Goal: Information Seeking & Learning: Learn about a topic

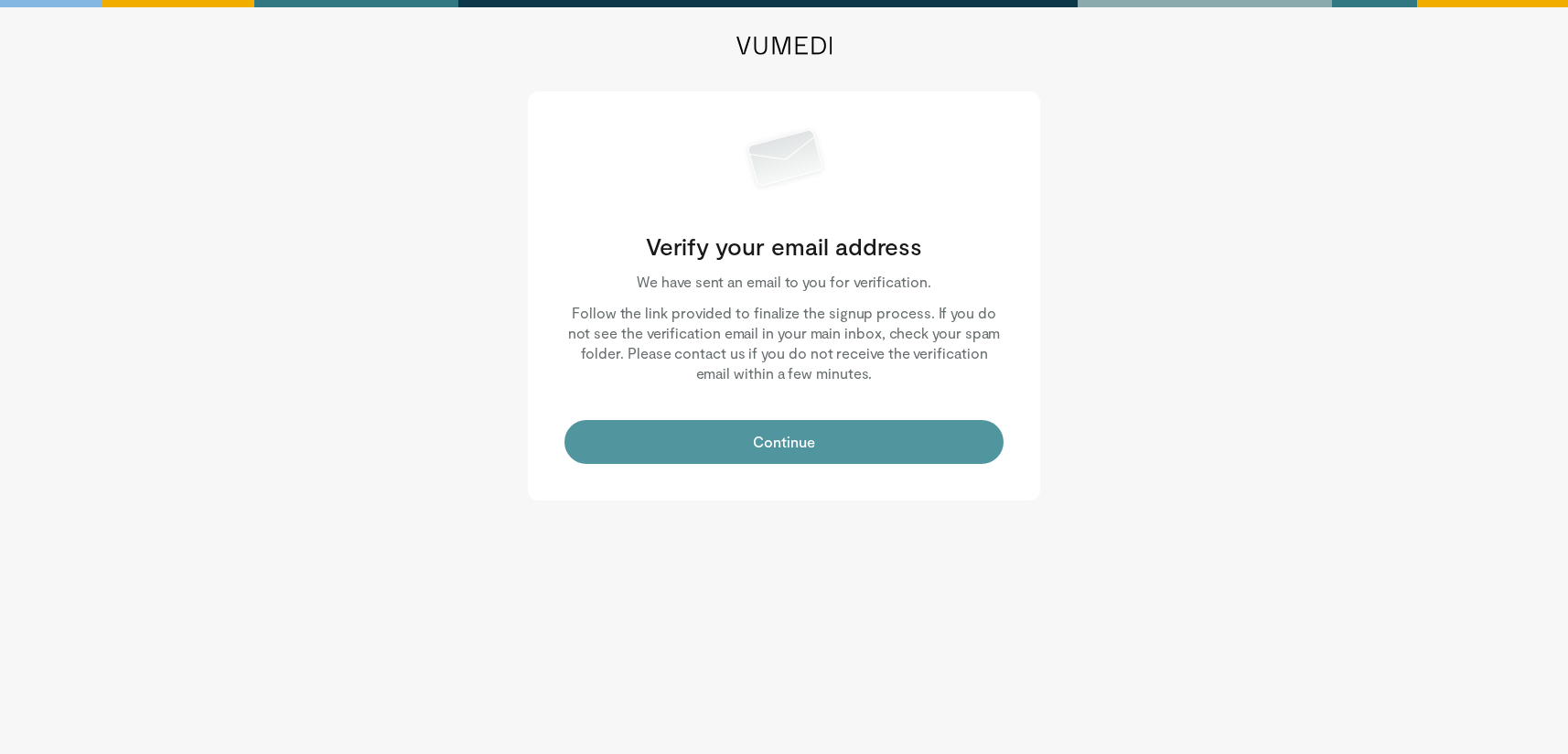
click at [833, 426] on button "Continue" at bounding box center [784, 441] width 440 height 44
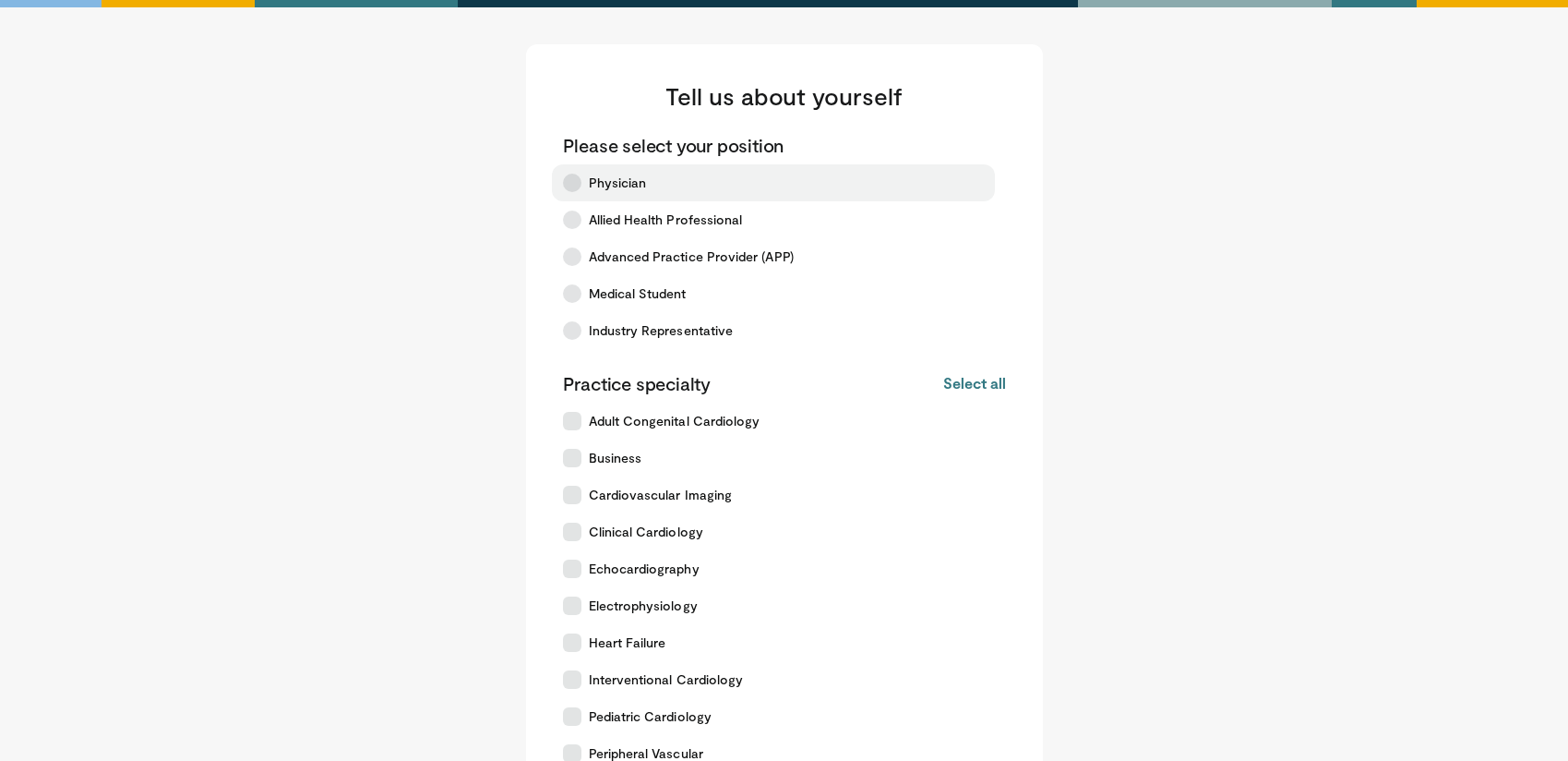
click at [566, 174] on icon at bounding box center [572, 183] width 19 height 19
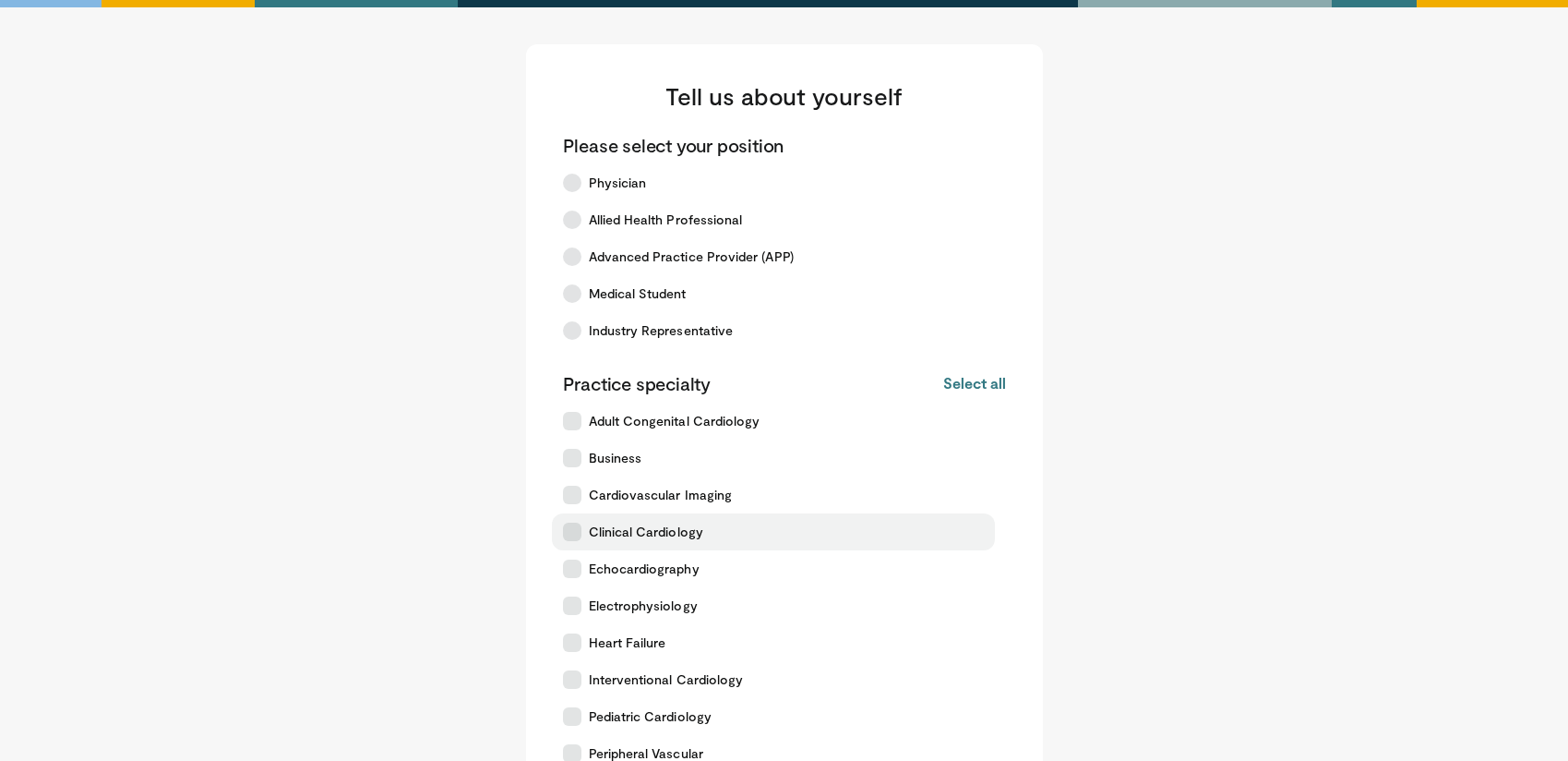
click at [674, 519] on label "Clinical Cardiology" at bounding box center [773, 532] width 443 height 37
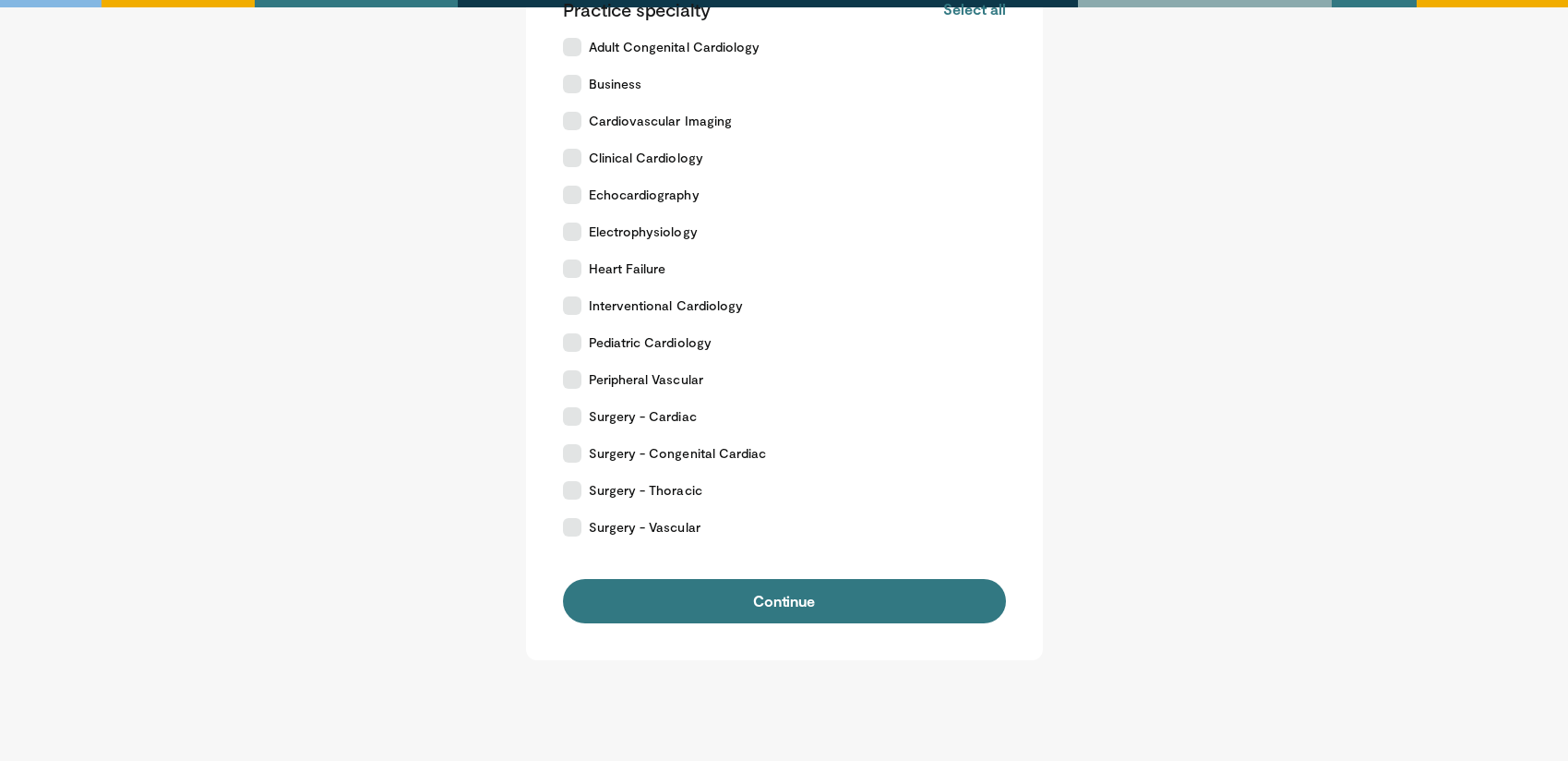
scroll to position [456, 0]
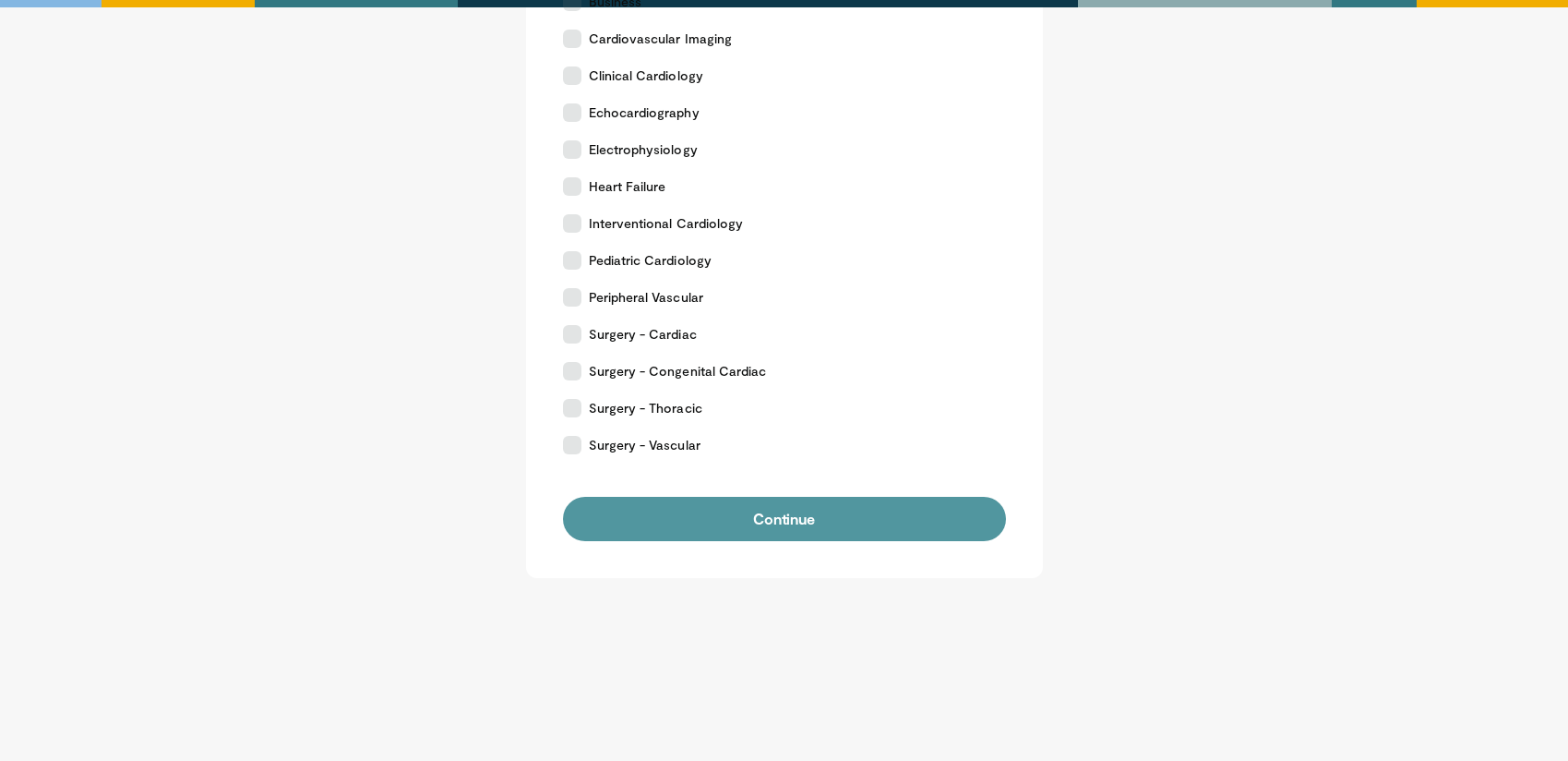
click at [802, 522] on button "Continue" at bounding box center [784, 518] width 443 height 44
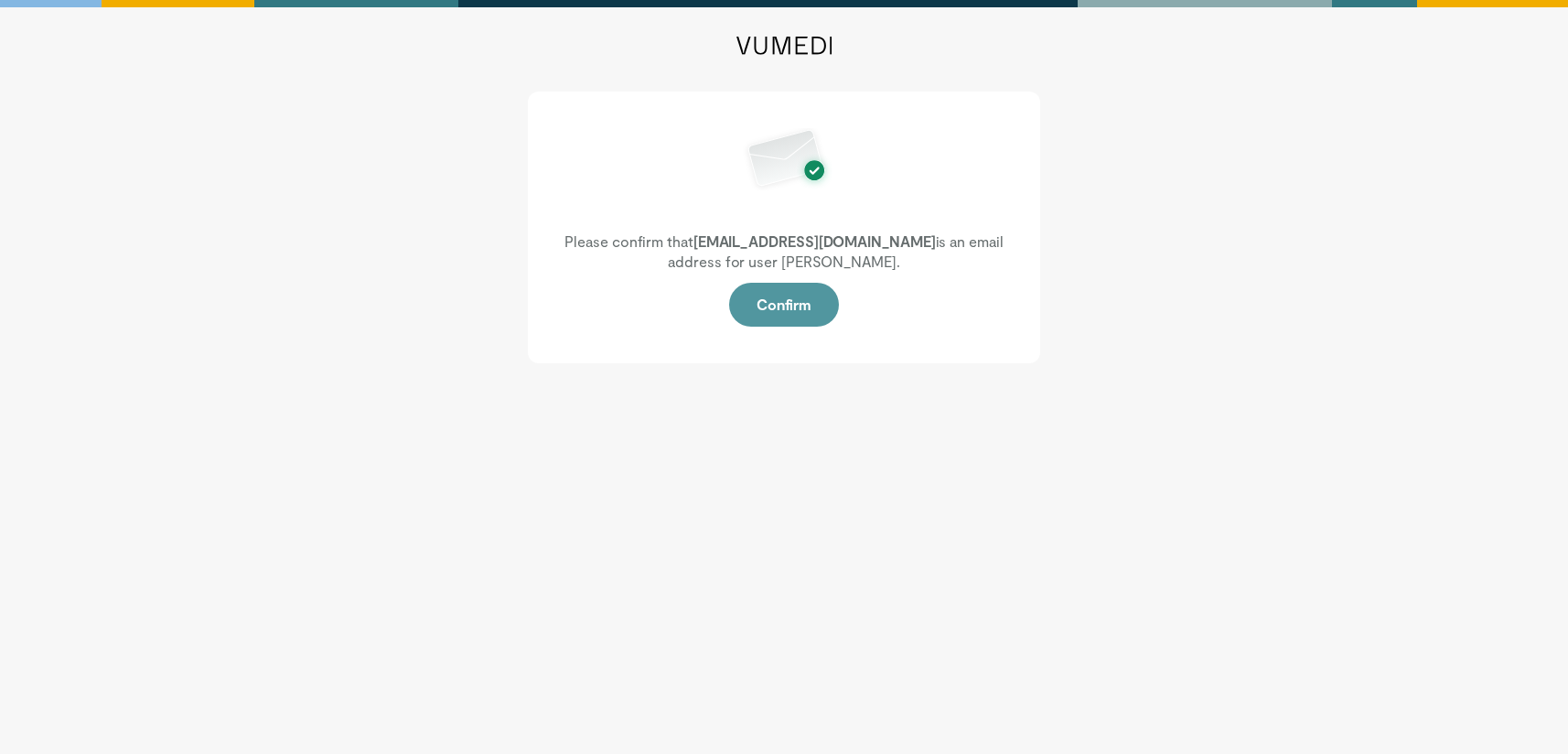
drag, startPoint x: 817, startPoint y: 314, endPoint x: 830, endPoint y: 310, distance: 13.6
click at [816, 314] on button "Confirm" at bounding box center [784, 304] width 110 height 44
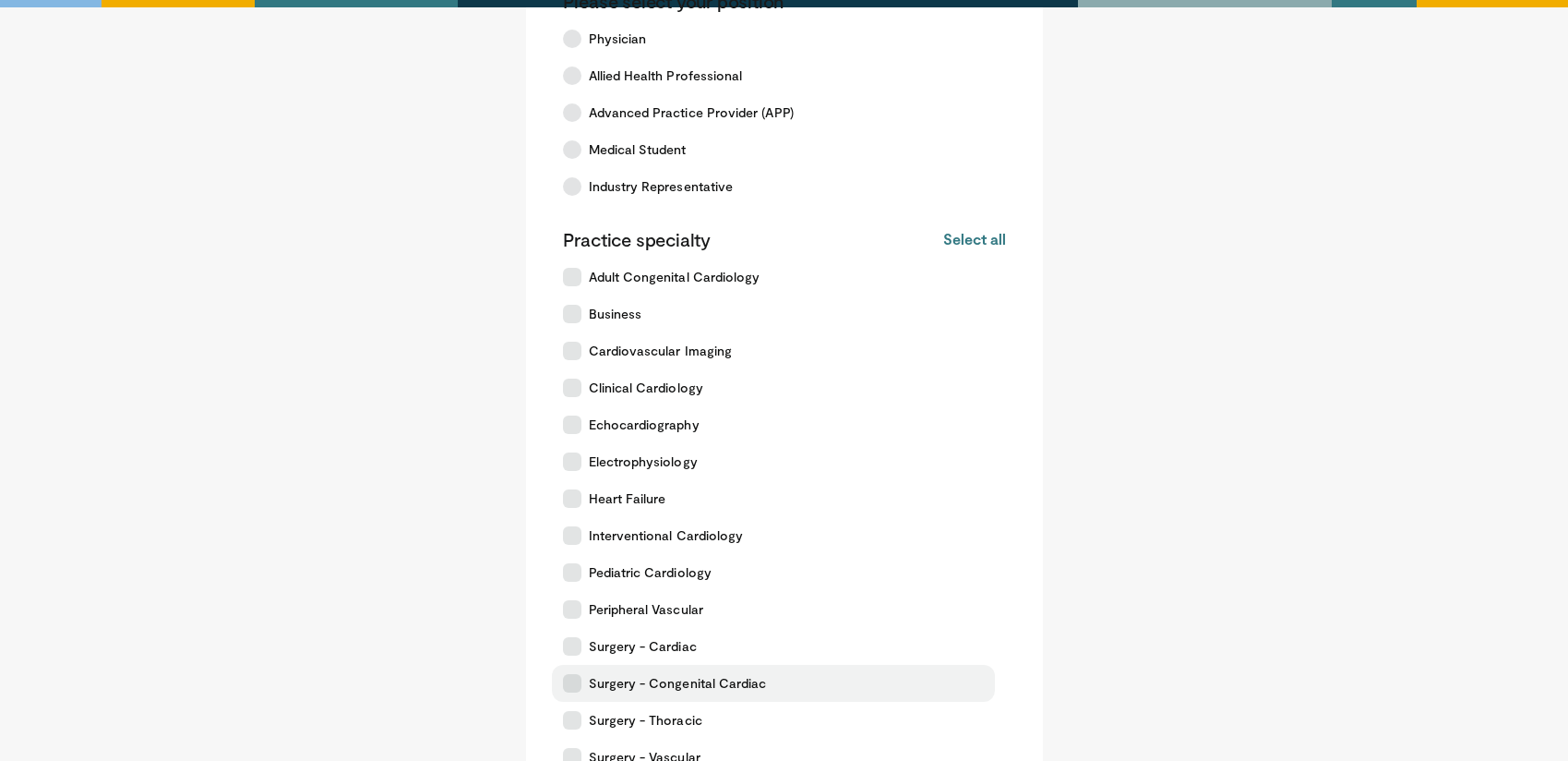
scroll to position [370, 0]
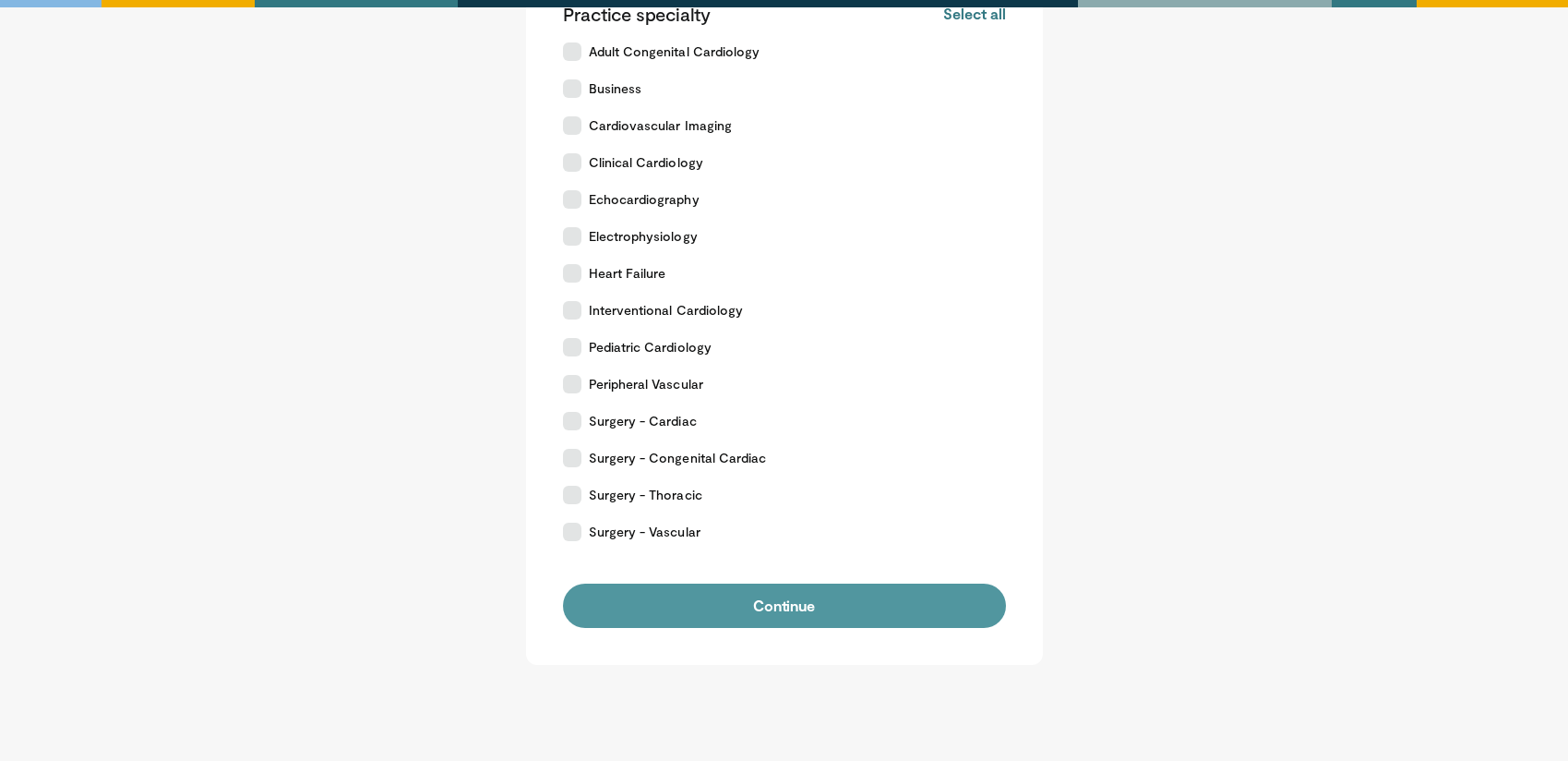
click at [746, 605] on button "Continue" at bounding box center [784, 605] width 443 height 44
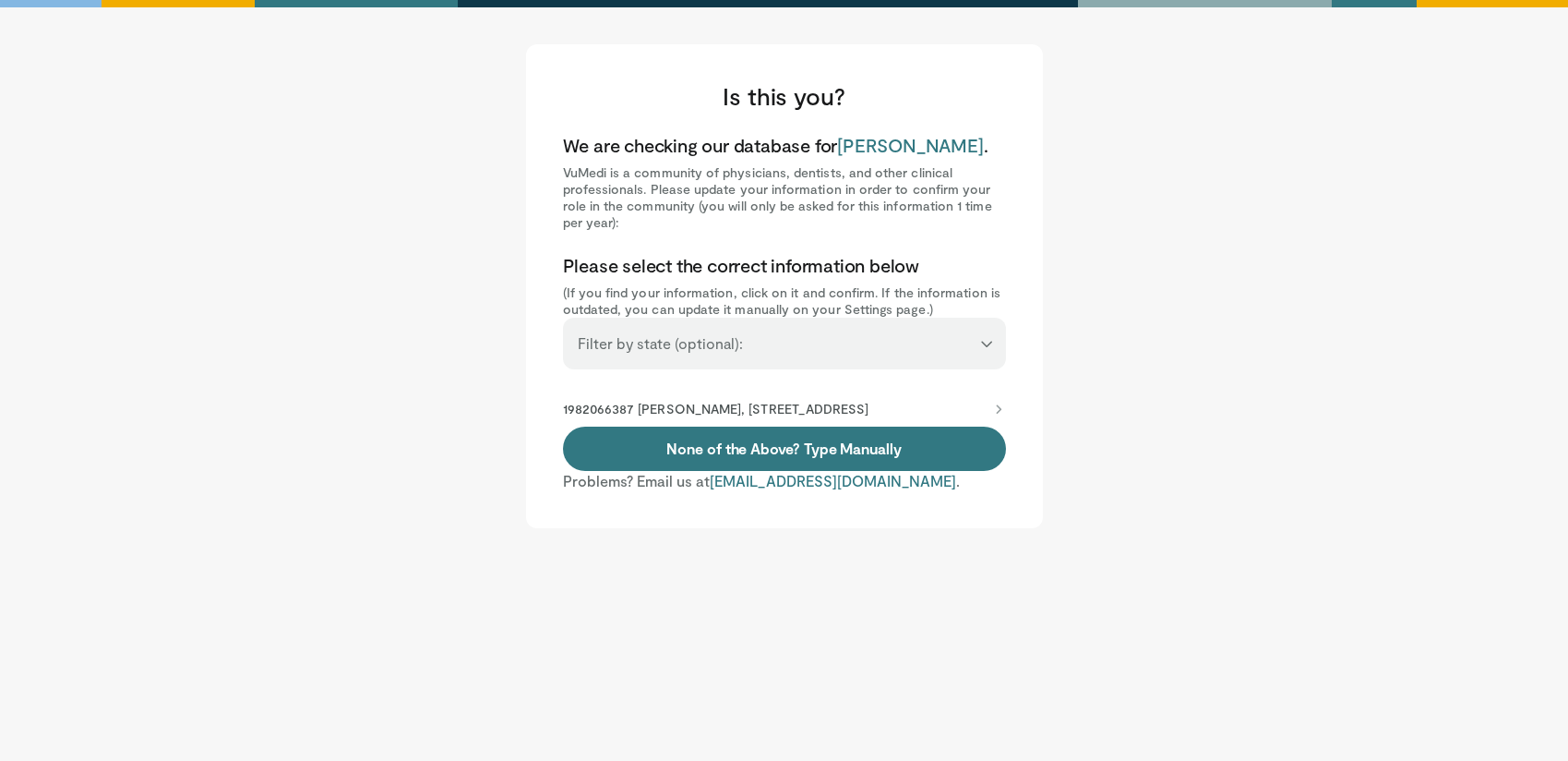
click at [910, 341] on select "**********" at bounding box center [784, 335] width 443 height 35
select select "**"
click at [563, 318] on select "**********" at bounding box center [784, 335] width 443 height 35
drag, startPoint x: 946, startPoint y: 405, endPoint x: 1020, endPoint y: 401, distance: 74.1
click at [869, 405] on p "1982066387 Amar Shere, 20 Prospect Ave, Hackensack, NJ, 07601" at bounding box center [717, 408] width 307 height 17
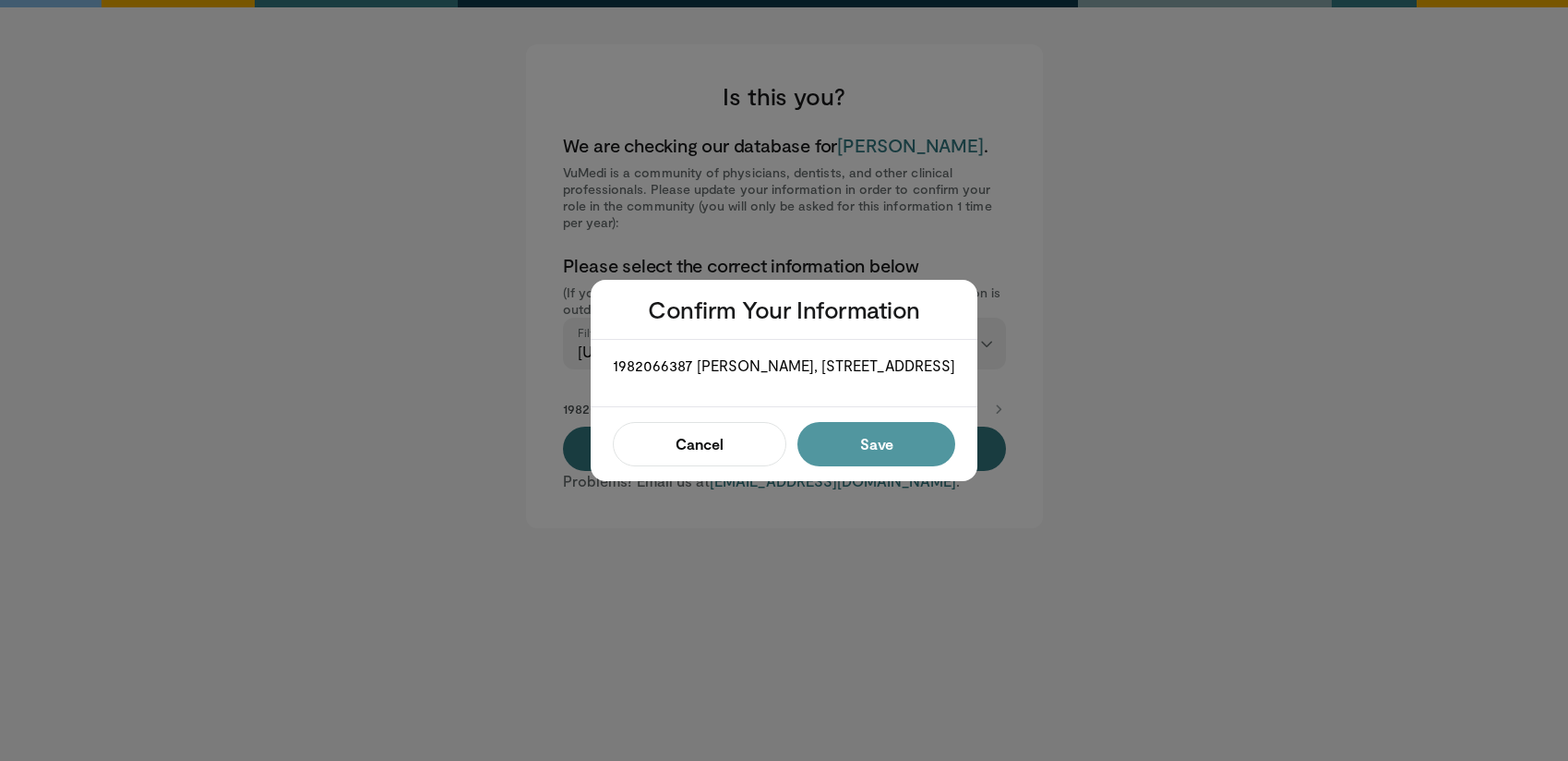
click at [911, 448] on button "Save" at bounding box center [876, 443] width 158 height 44
click at [916, 466] on button "Confirm" at bounding box center [871, 443] width 169 height 44
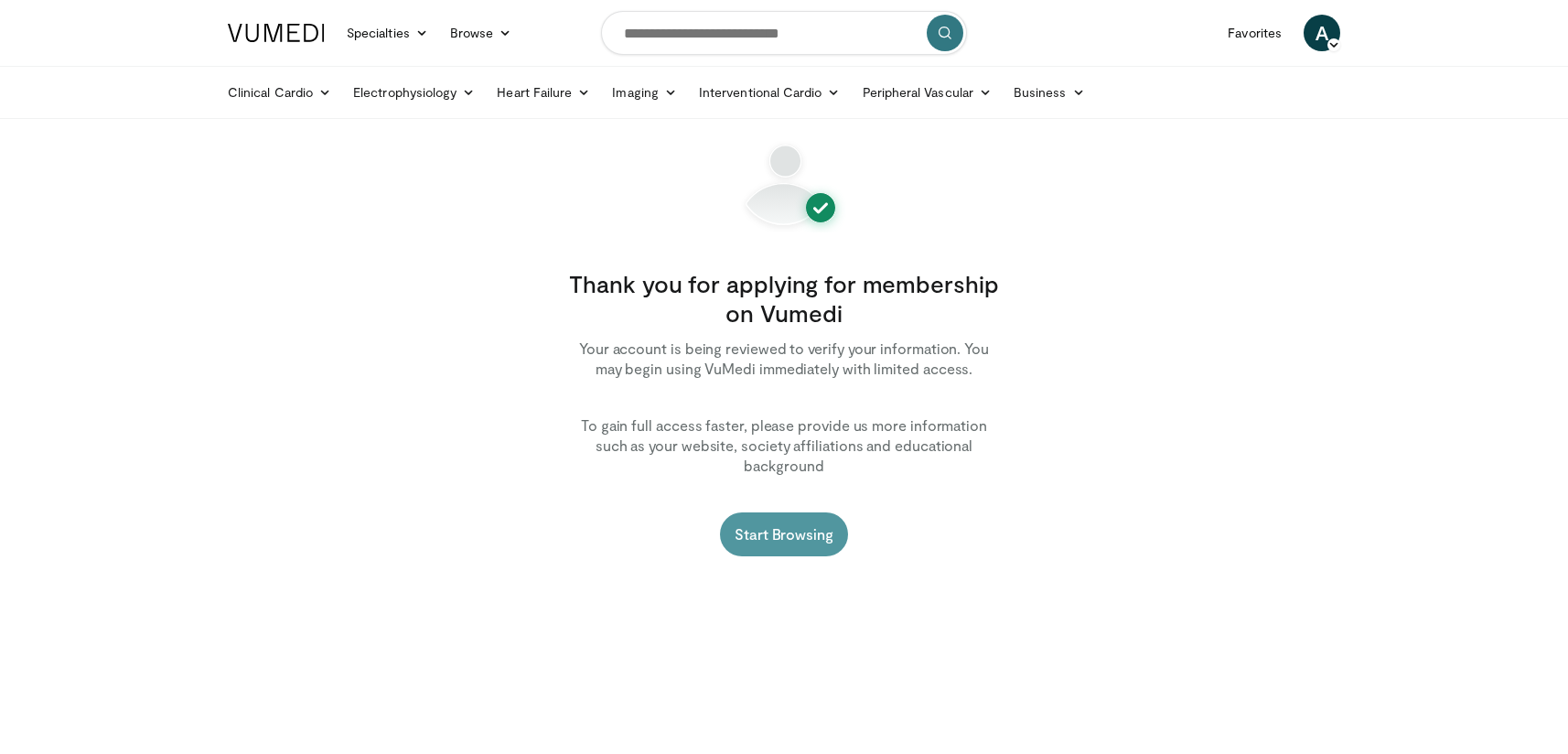
click at [804, 513] on link "Start Browsing" at bounding box center [784, 534] width 128 height 44
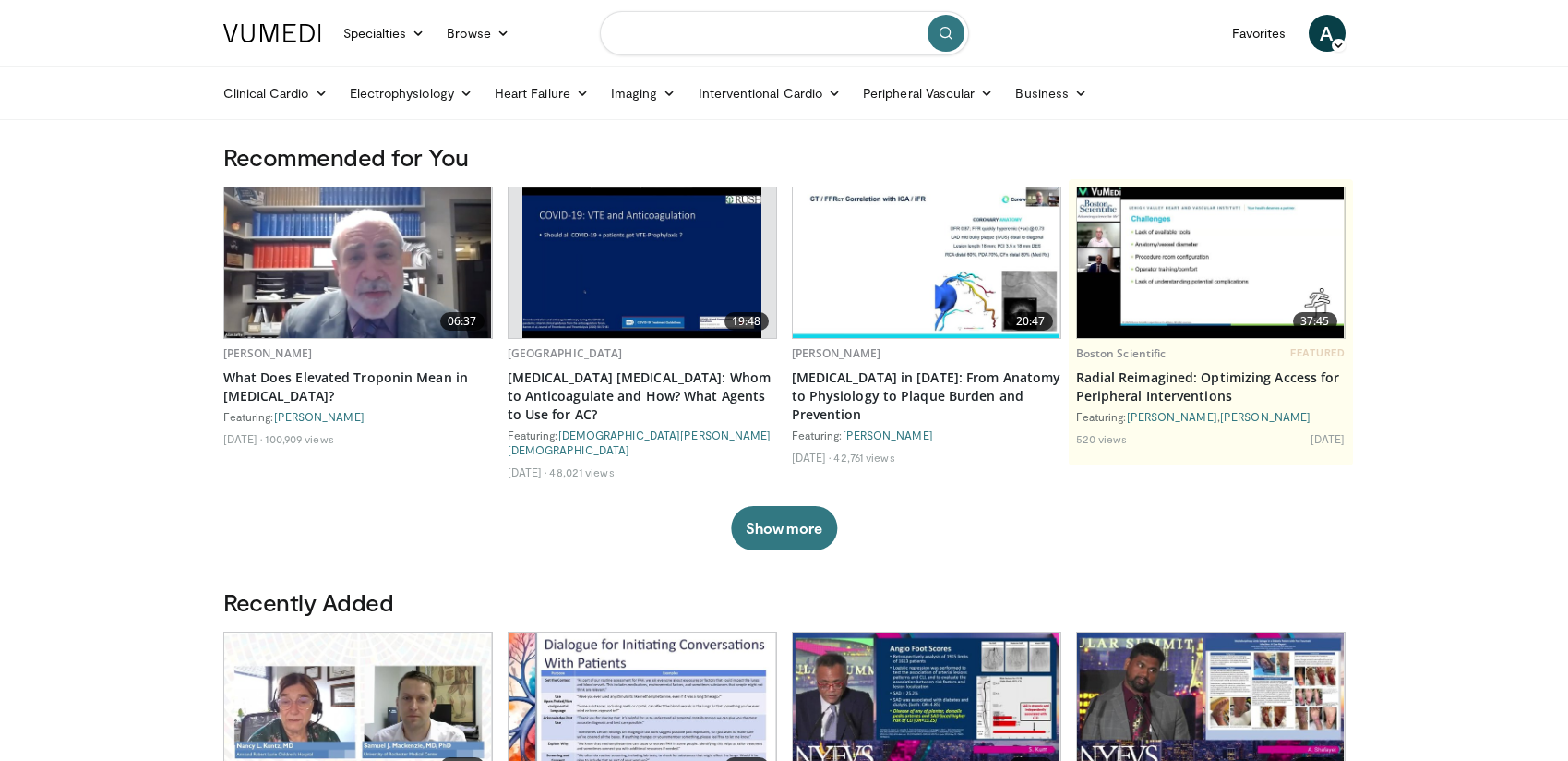
click at [694, 27] on input "Search topics, interventions" at bounding box center [784, 32] width 370 height 44
type input "**********"
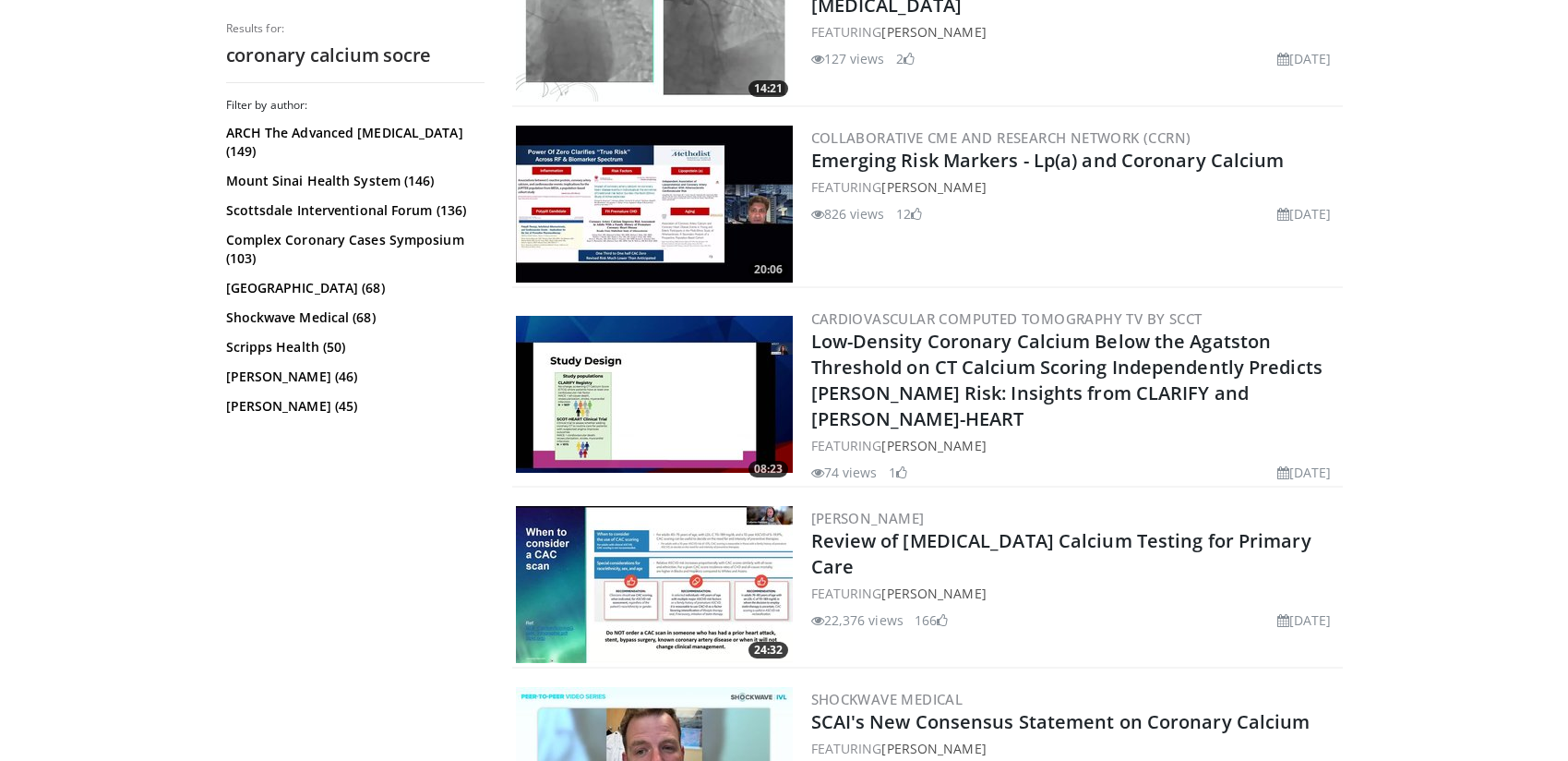
scroll to position [1754, 0]
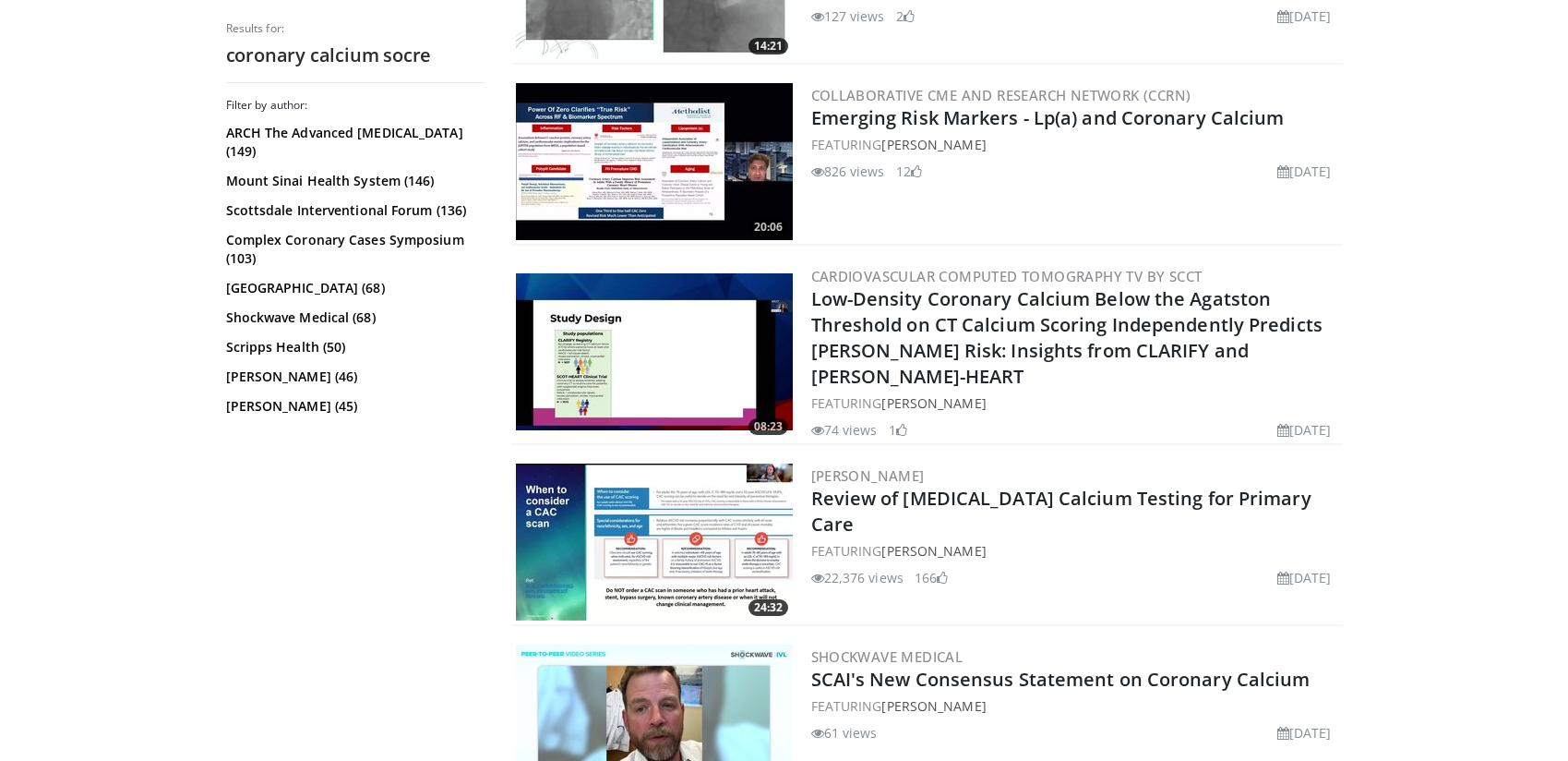
click at [700, 517] on img at bounding box center [655, 542] width 277 height 157
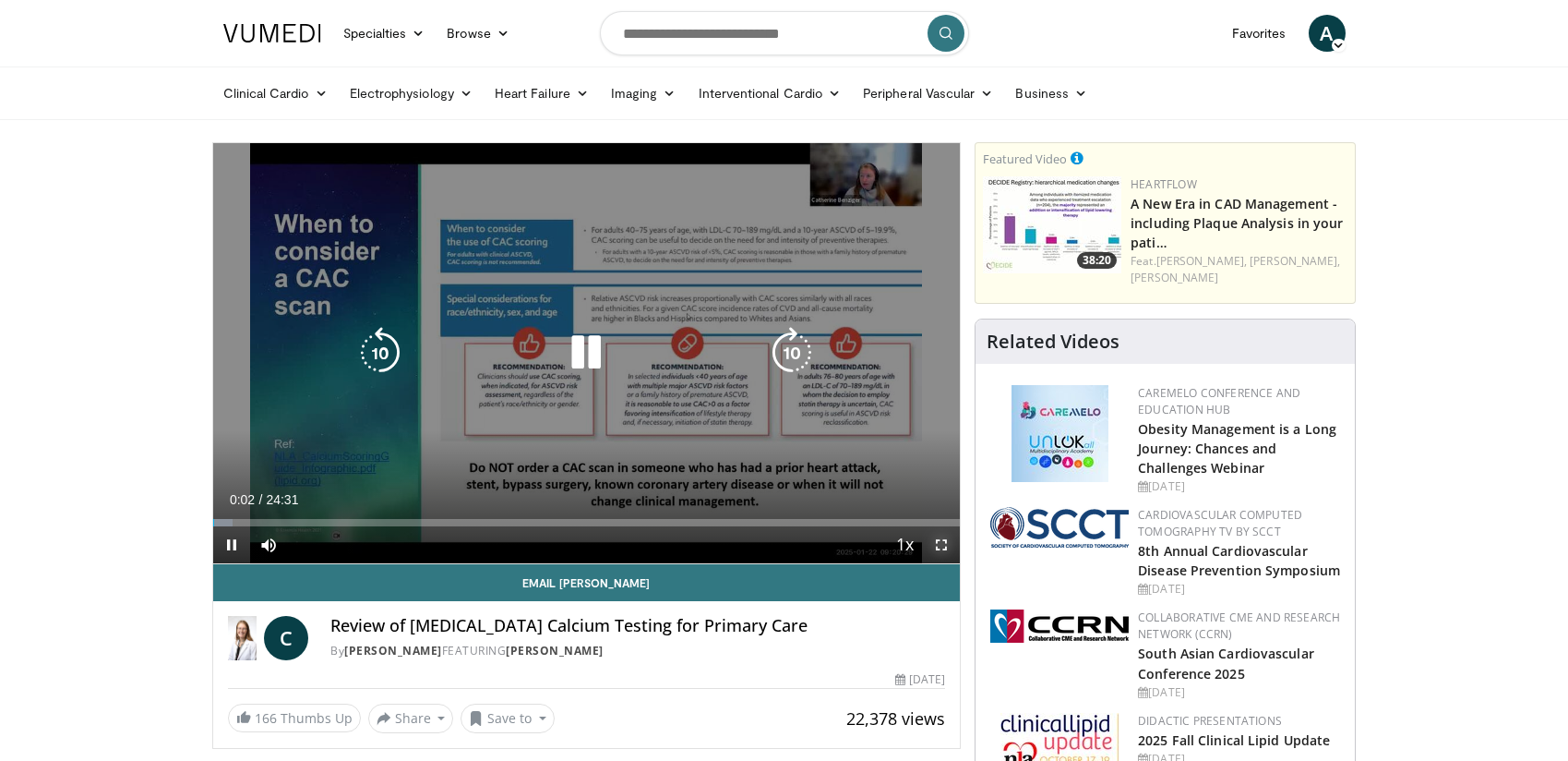
drag, startPoint x: 944, startPoint y: 547, endPoint x: 1047, endPoint y: 682, distance: 169.8
click at [944, 547] on span "Video Player" at bounding box center [942, 545] width 37 height 37
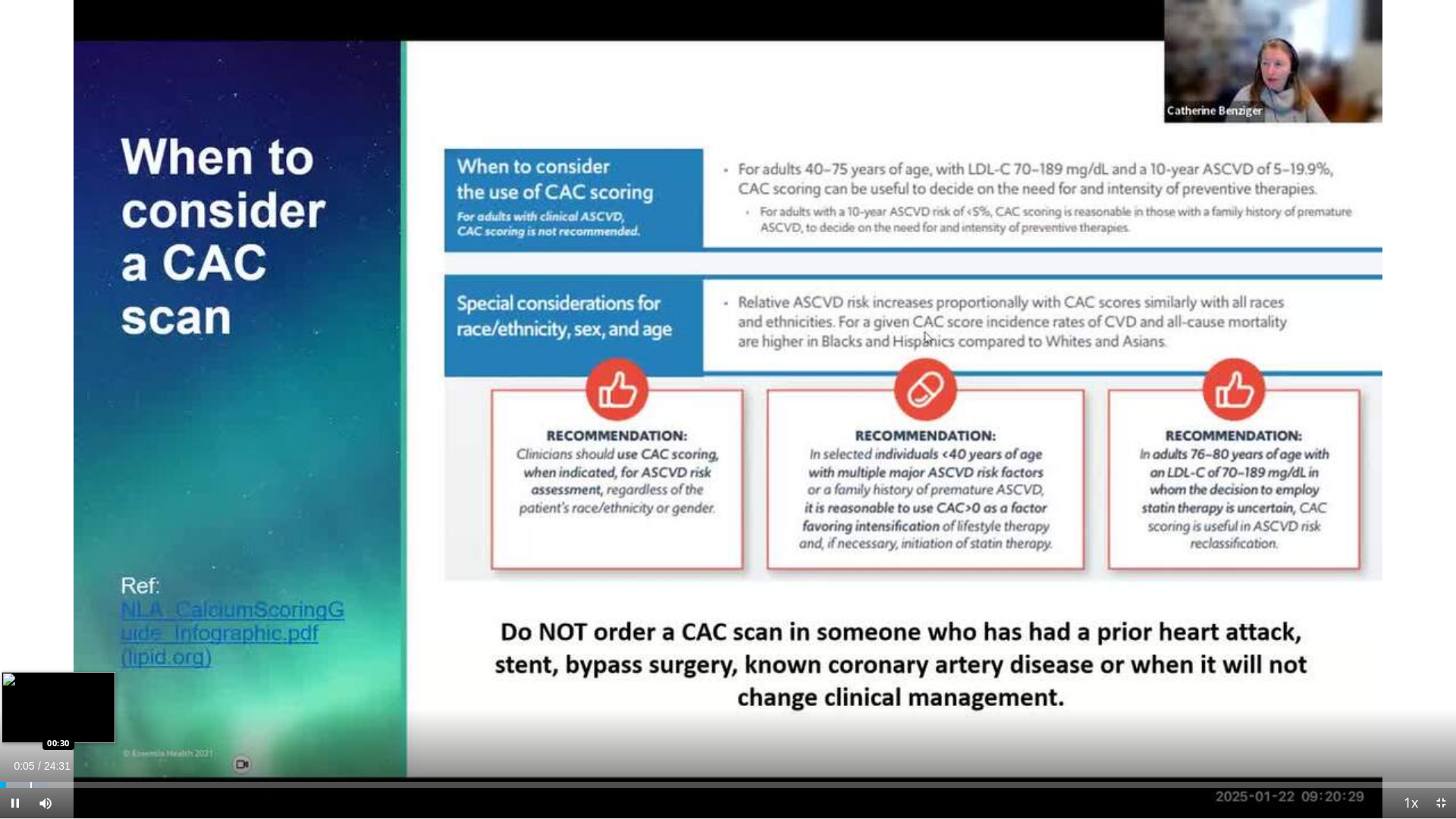
click at [29, 624] on div "Loaded : 3.37% 00:05 00:30" at bounding box center [728, 781] width 1456 height 15
click at [19, 624] on div "Loaded : 7.41% 00:49 00:18" at bounding box center [728, 781] width 1456 height 15
click at [82, 624] on div "40%" at bounding box center [86, 803] width 44 height 6
click at [14, 624] on span "Video Player" at bounding box center [15, 803] width 31 height 31
click at [8, 624] on span "Video Player" at bounding box center [15, 803] width 31 height 31
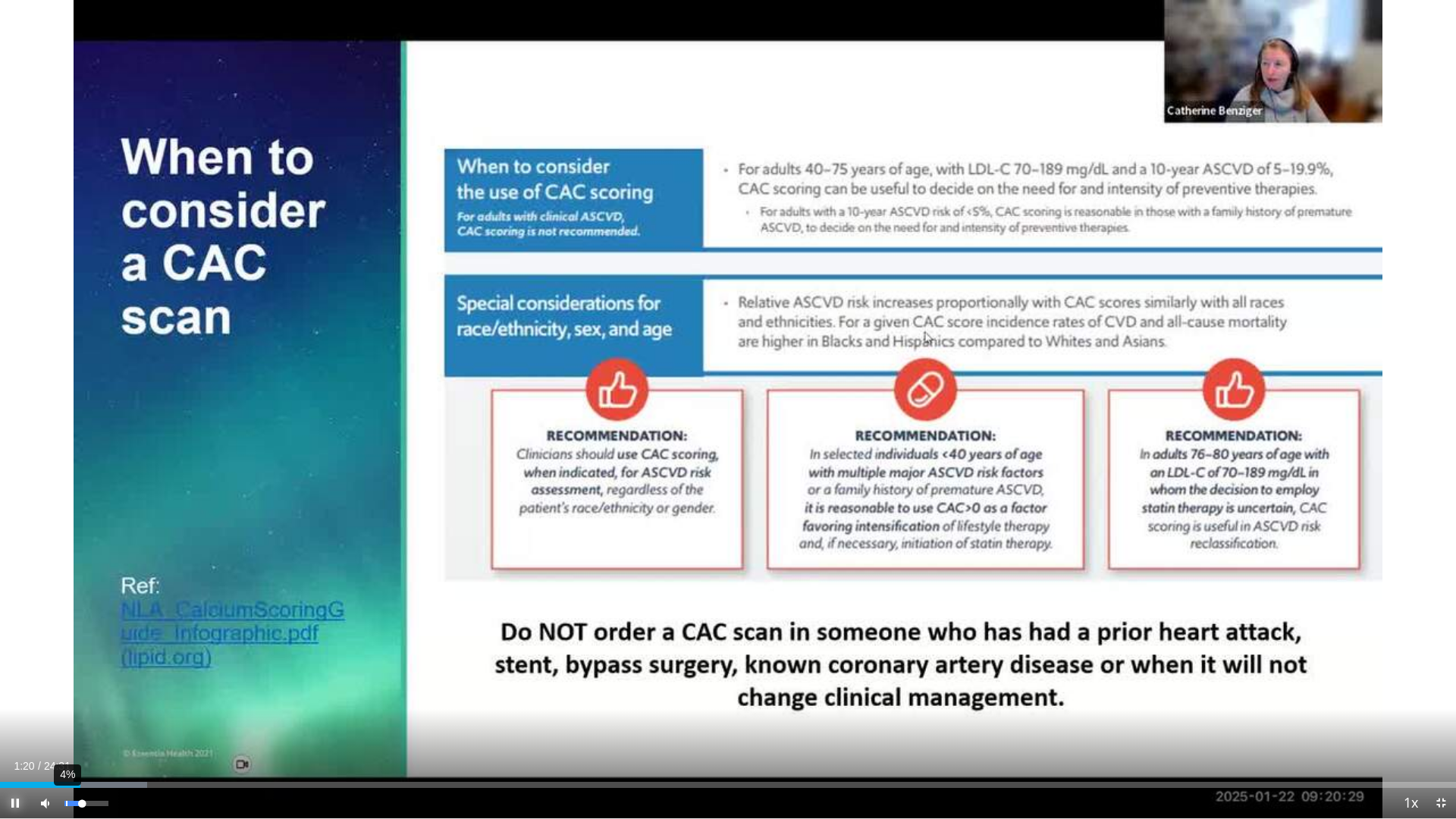
click at [68, 624] on div "4%" at bounding box center [86, 803] width 44 height 6
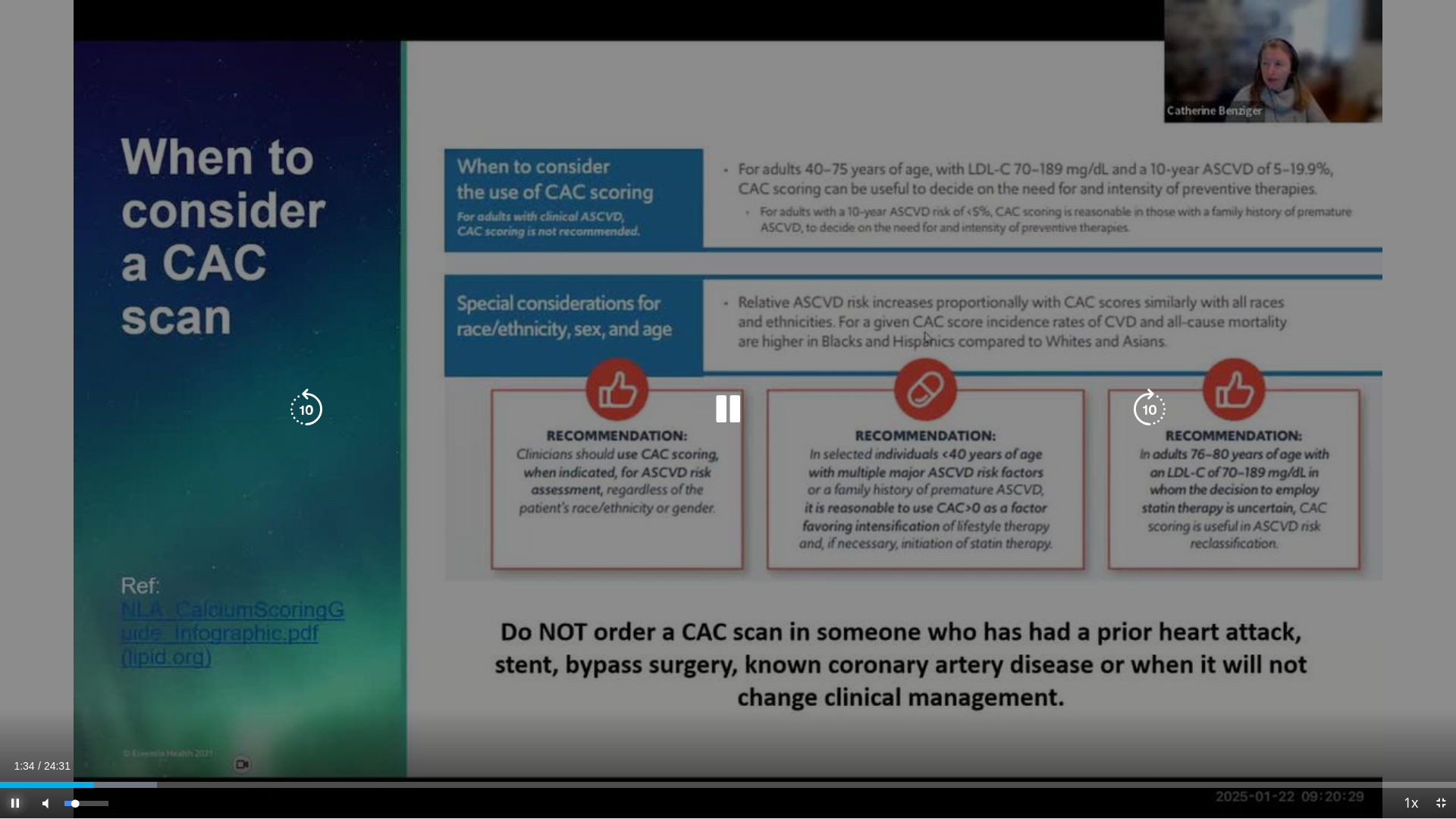
click at [75, 624] on div "Volume Level" at bounding box center [69, 803] width 10 height 6
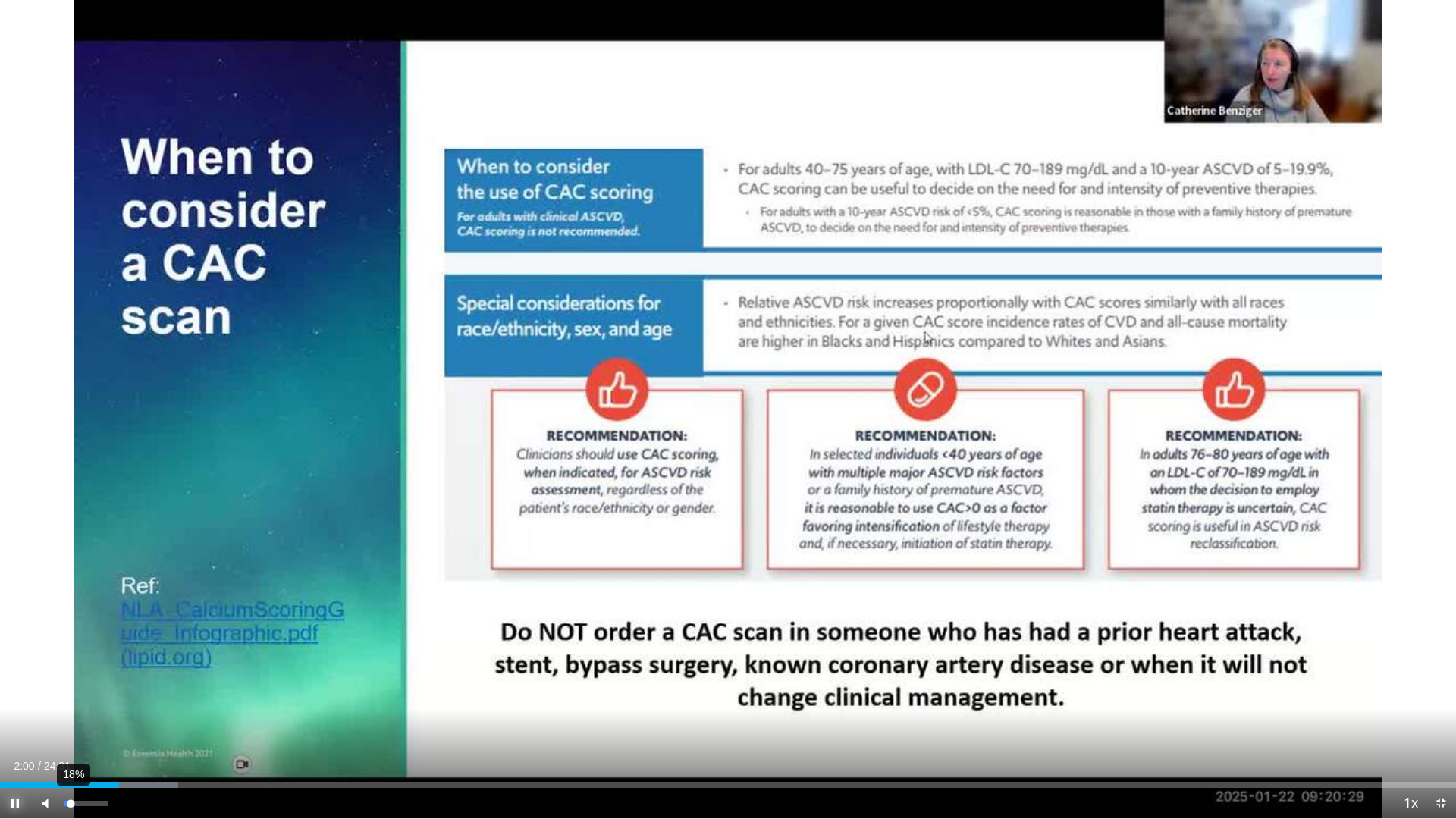
drag, startPoint x: 79, startPoint y: 800, endPoint x: 70, endPoint y: 800, distance: 9.0
click at [70, 624] on video-js "**********" at bounding box center [728, 410] width 1456 height 819
click at [76, 624] on div "Volume Level" at bounding box center [70, 803] width 11 height 6
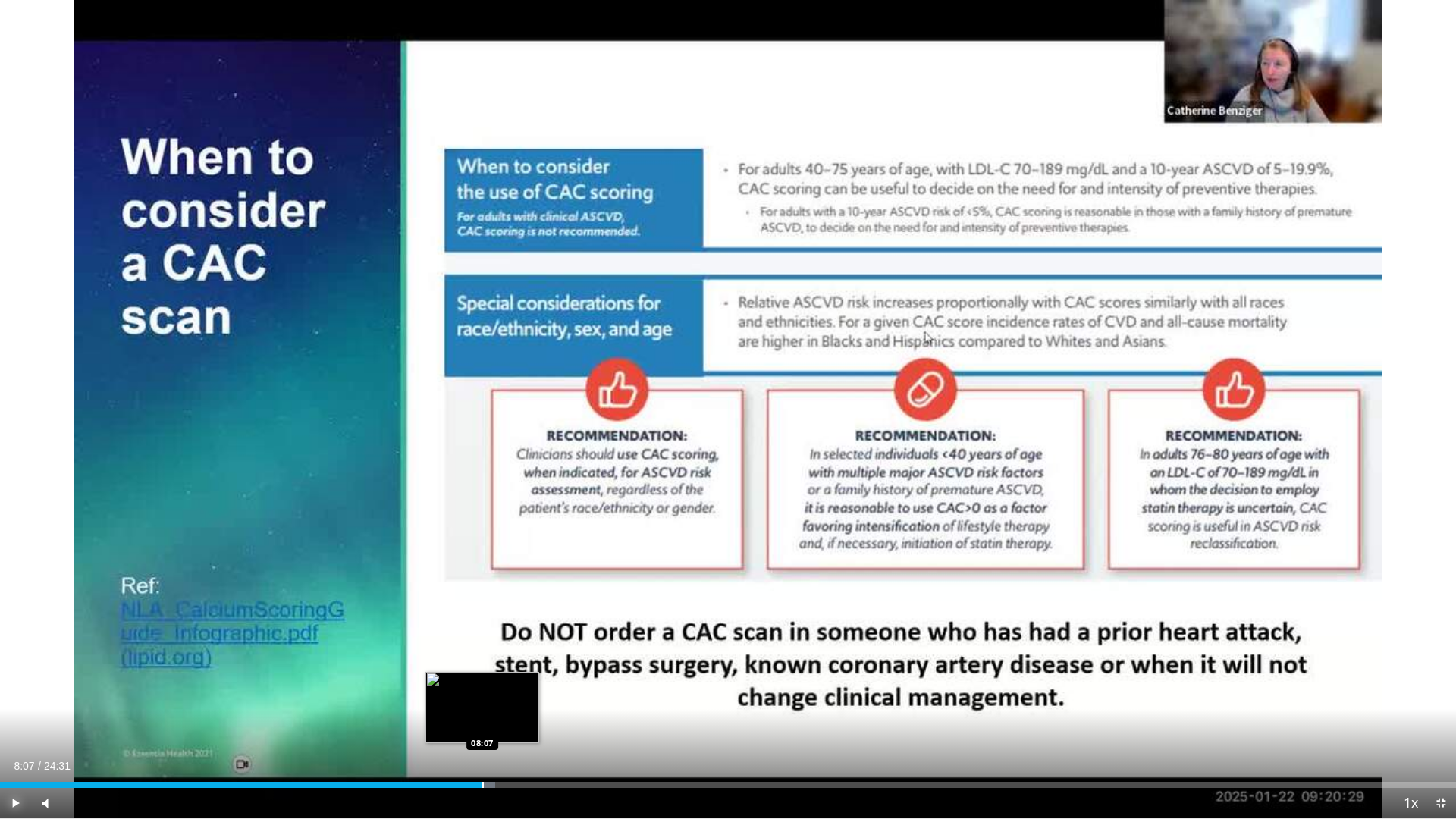
click at [482, 624] on div "Loaded : 33.99% 09:26 08:07" at bounding box center [728, 781] width 1456 height 15
click at [446, 624] on div "Progress Bar" at bounding box center [447, 785] width 2 height 6
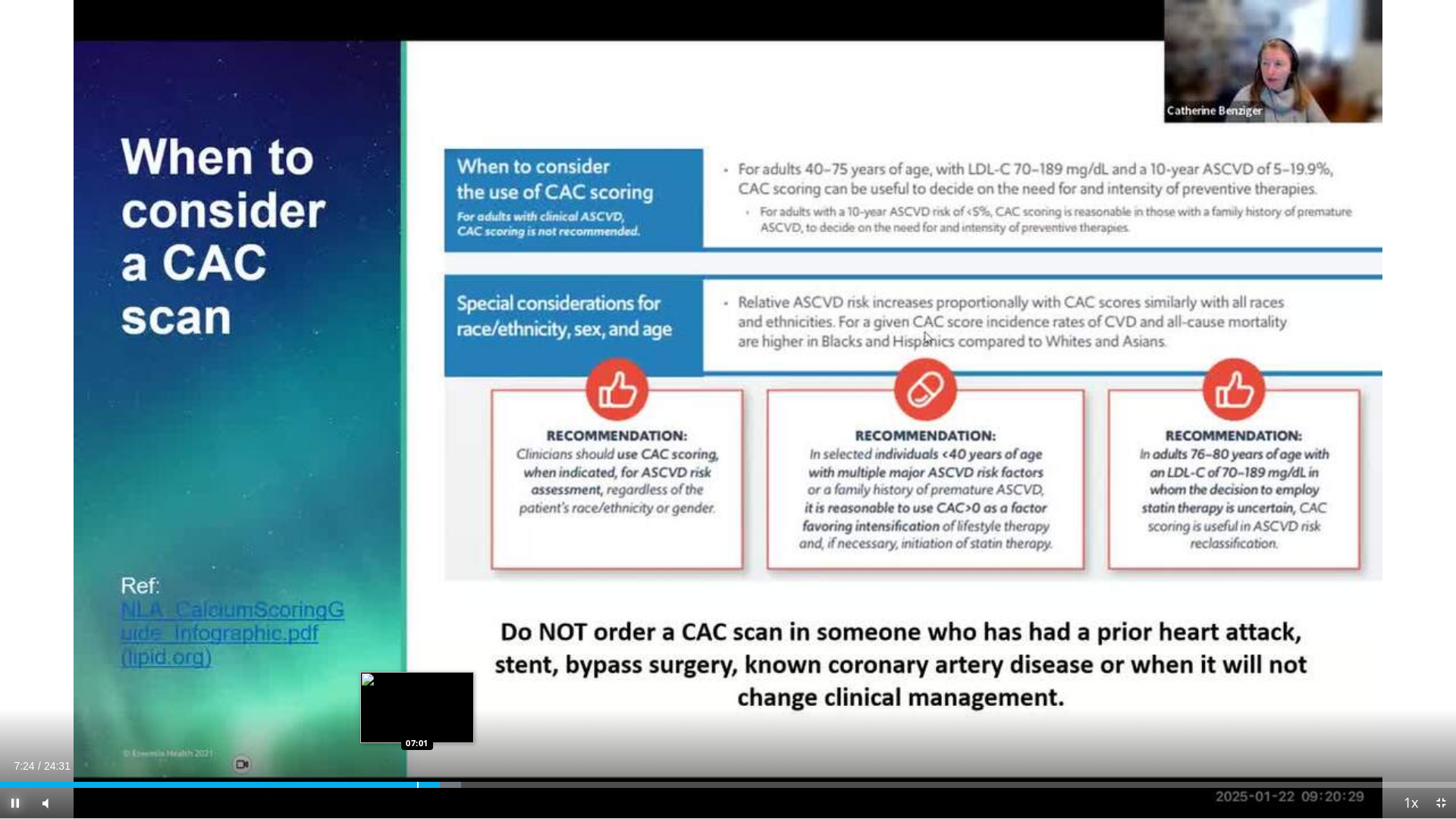
click at [417, 624] on div "Progress Bar" at bounding box center [417, 785] width 2 height 6
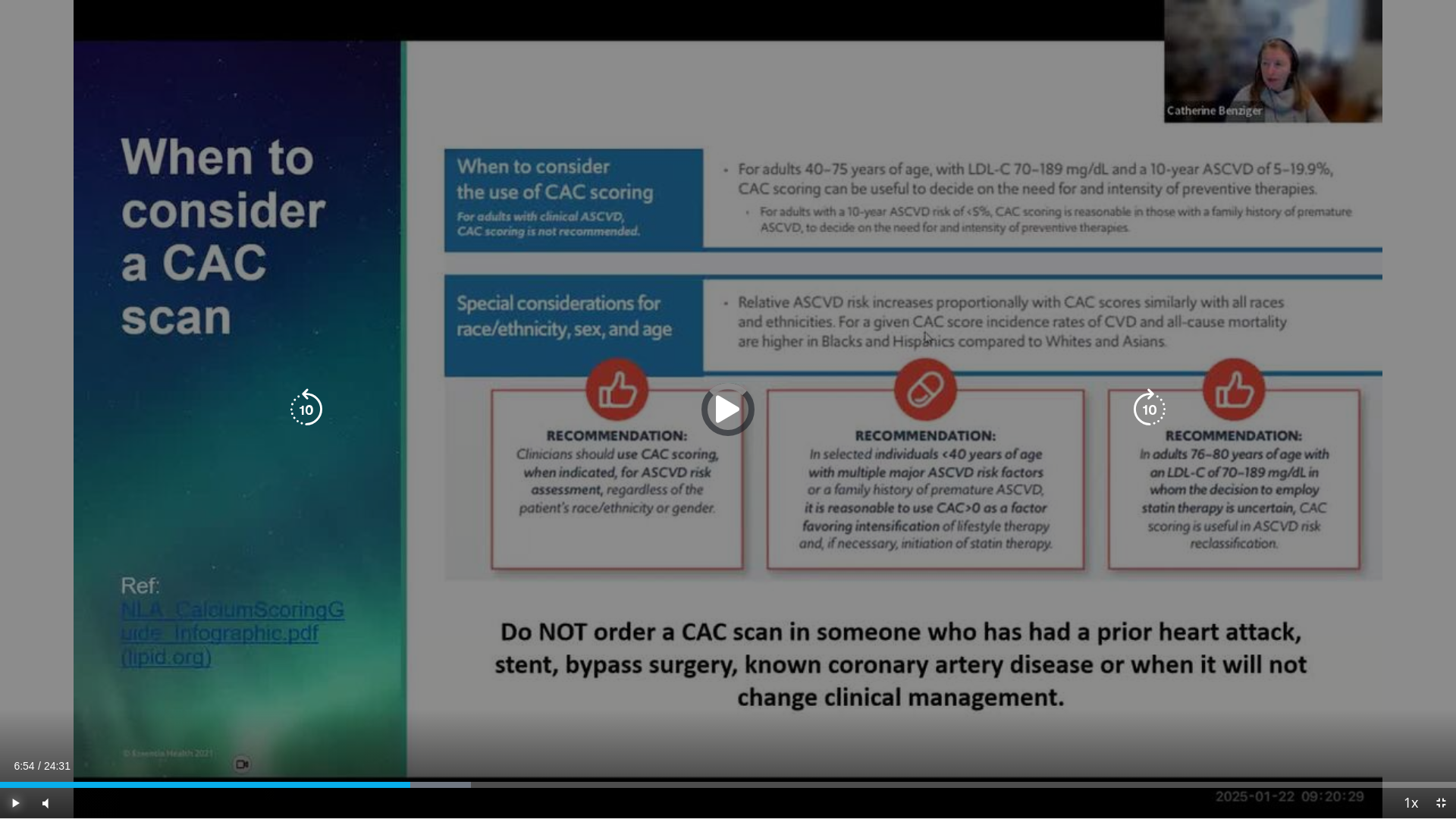
click at [379, 624] on div "Loaded : 32.36% 06:23 06:34" at bounding box center [728, 785] width 1456 height 6
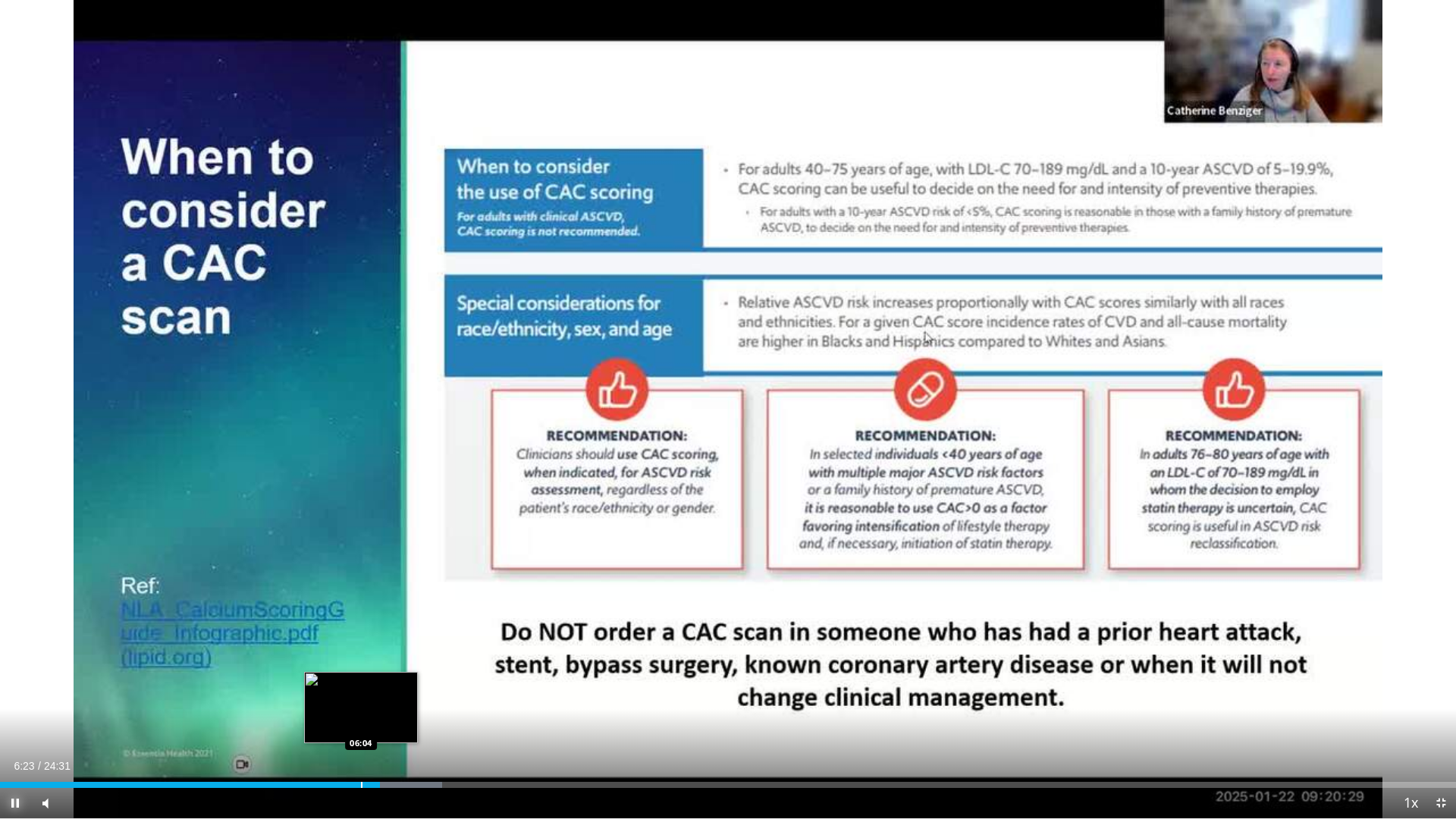
click at [361, 624] on div "Progress Bar" at bounding box center [362, 785] width 2 height 6
click at [390, 624] on div "Loaded : 27.64% 06:33 06:33" at bounding box center [728, 785] width 1456 height 6
click at [373, 624] on div "Progress Bar" at bounding box center [374, 785] width 2 height 6
click at [371, 624] on div "Progress Bar" at bounding box center [372, 785] width 2 height 6
click at [349, 624] on div "Progress Bar" at bounding box center [350, 785] width 2 height 6
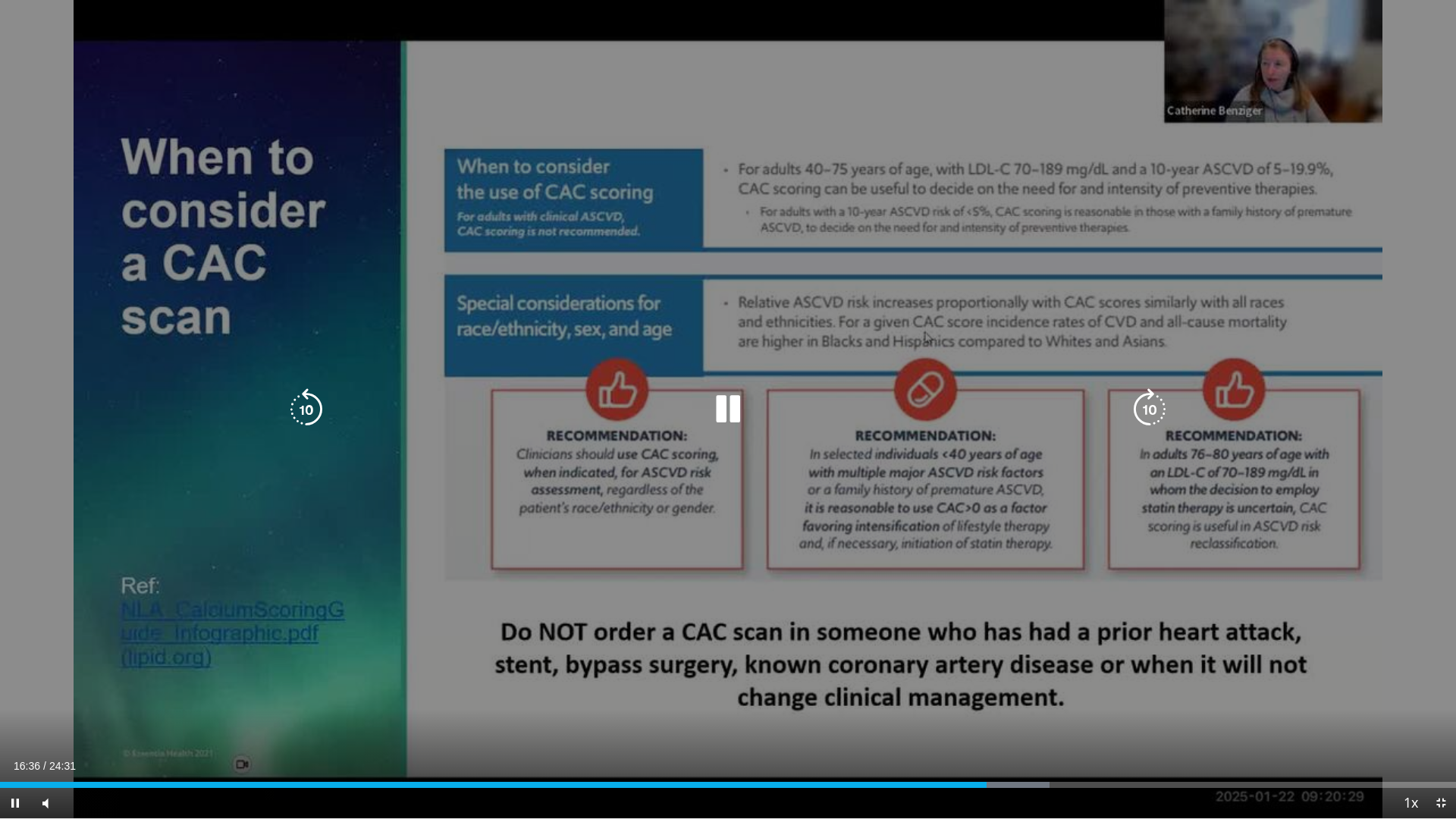
click at [720, 414] on icon "Video Player" at bounding box center [728, 410] width 43 height 43
click at [732, 409] on icon "Video Player" at bounding box center [728, 410] width 43 height 43
click at [740, 415] on icon "Video Player" at bounding box center [728, 410] width 43 height 43
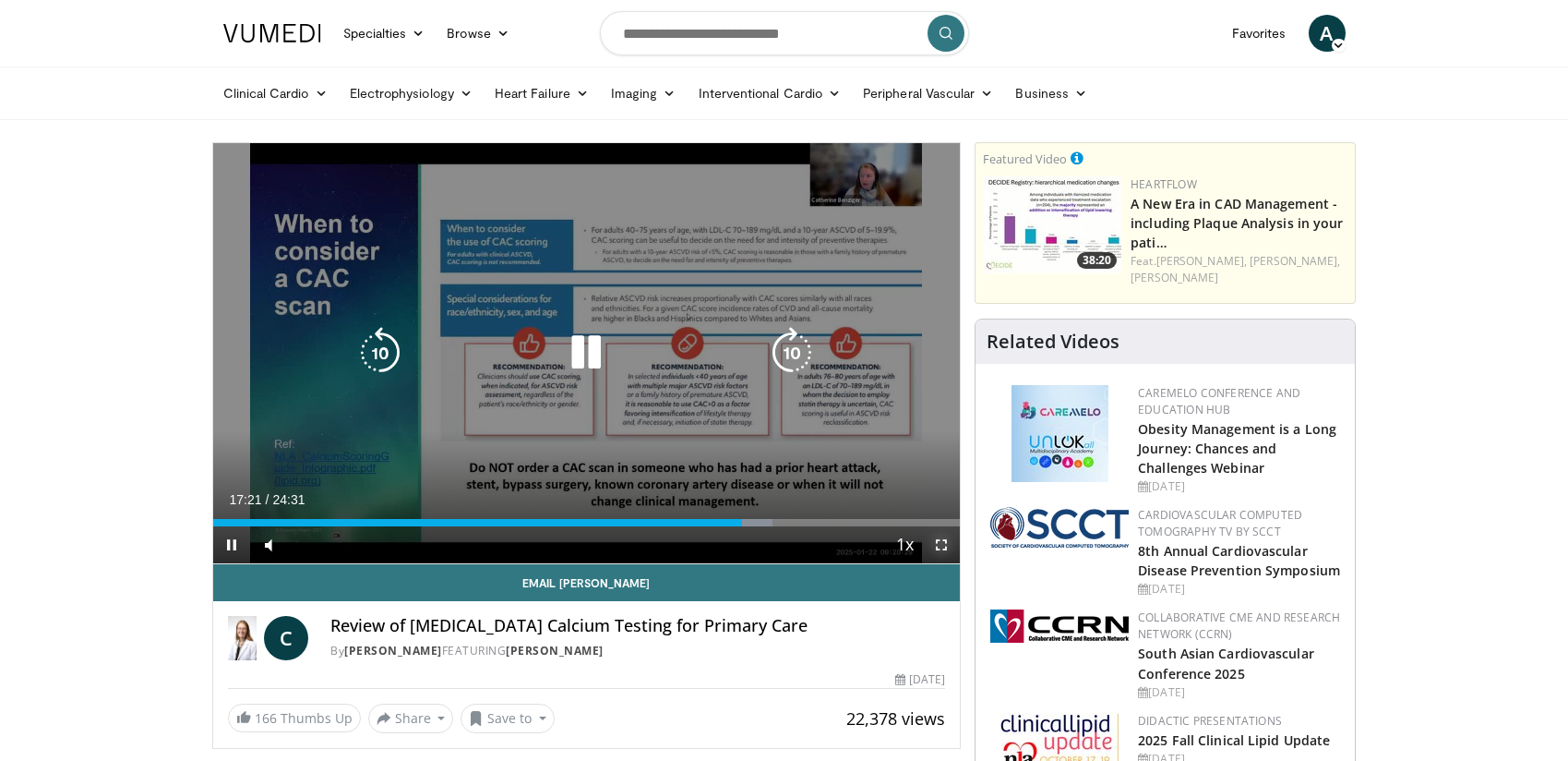
click at [945, 542] on span "Video Player" at bounding box center [942, 545] width 37 height 37
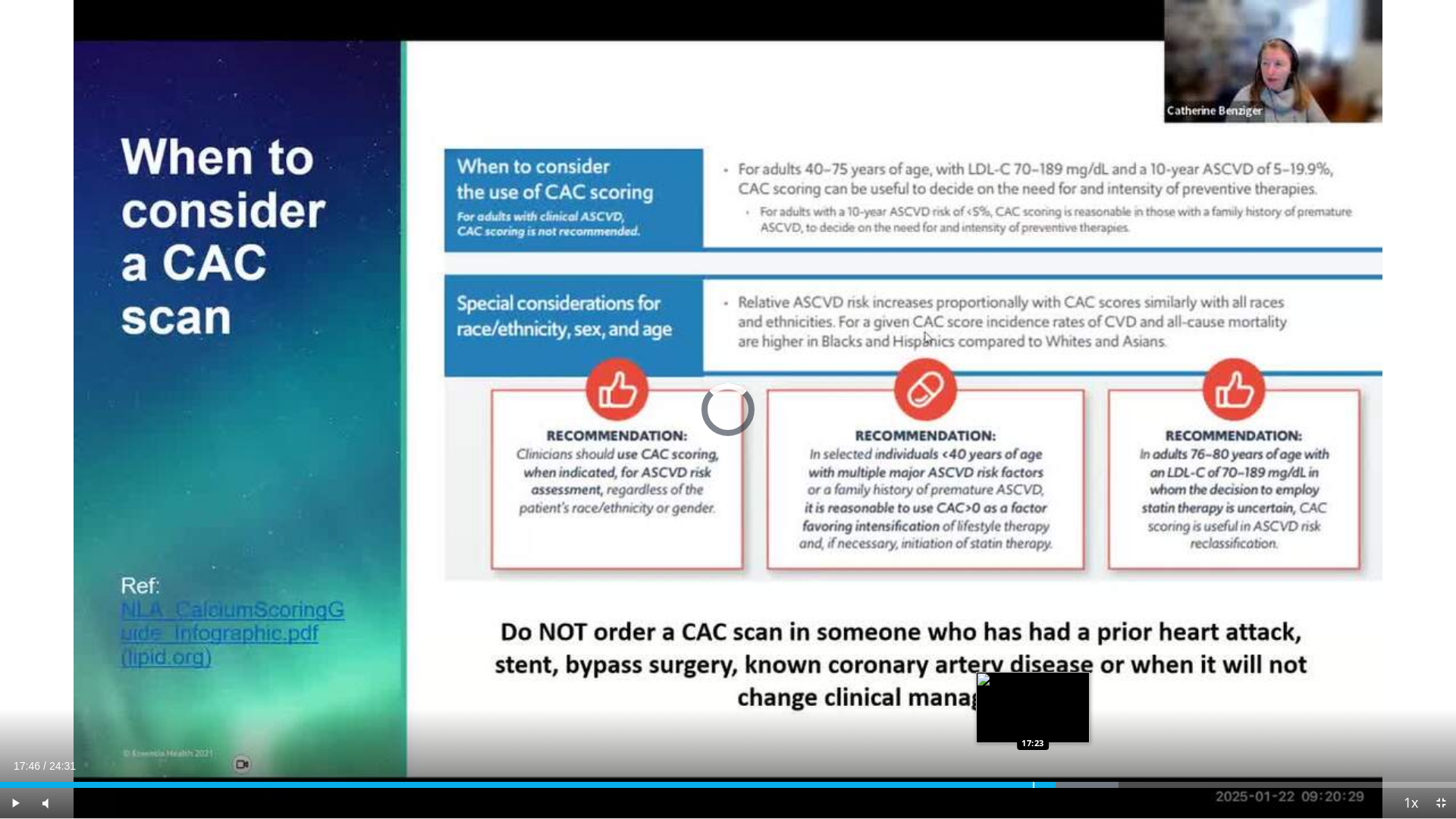
click at [1033, 624] on div "Progress Bar" at bounding box center [1034, 785] width 2 height 6
drag, startPoint x: 78, startPoint y: 802, endPoint x: 87, endPoint y: 805, distance: 9.5
click at [87, 624] on div "Volume Level" at bounding box center [76, 803] width 23 height 6
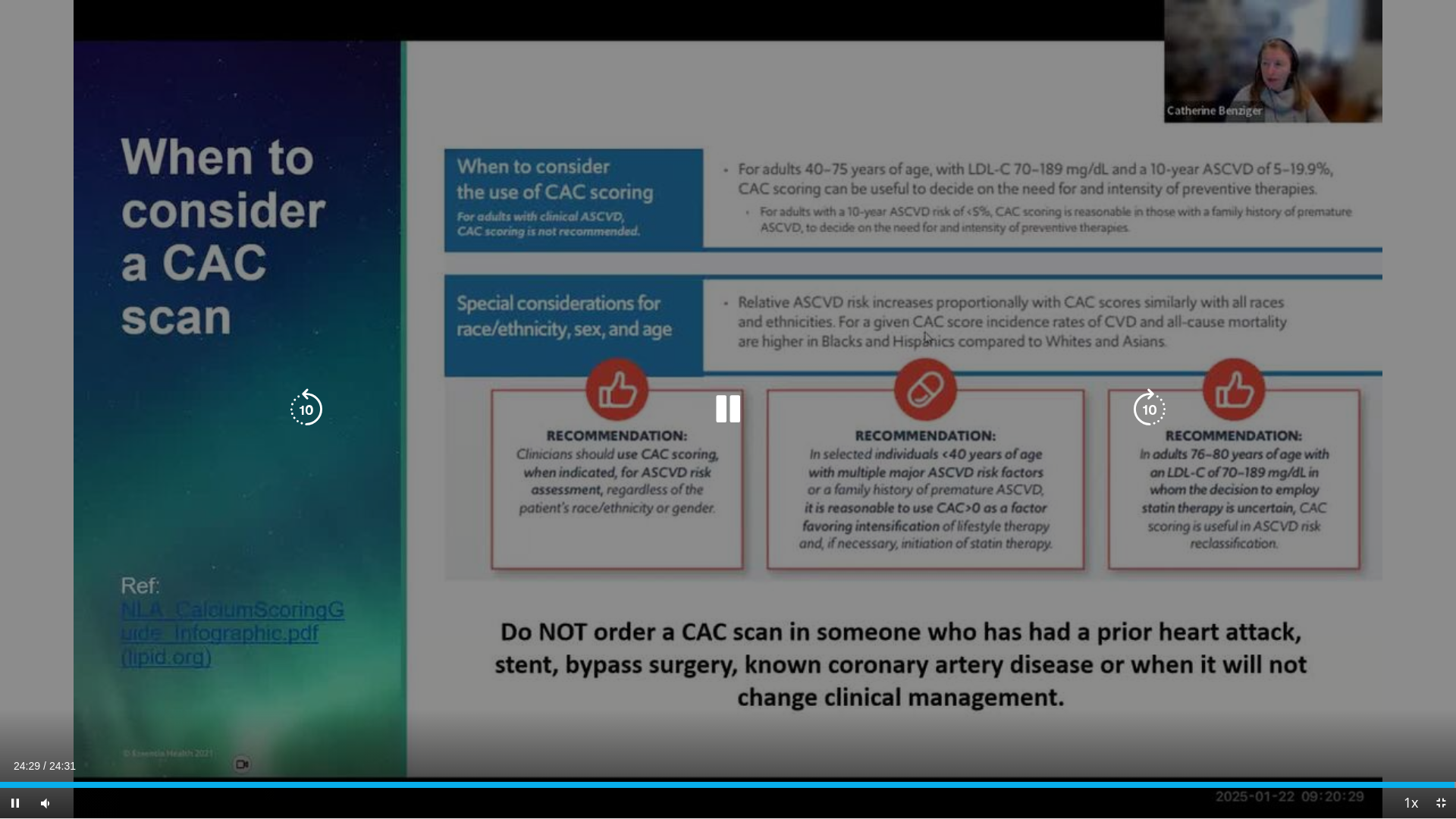
click at [1131, 276] on div "10 seconds Tap to unmute" at bounding box center [728, 409] width 1456 height 818
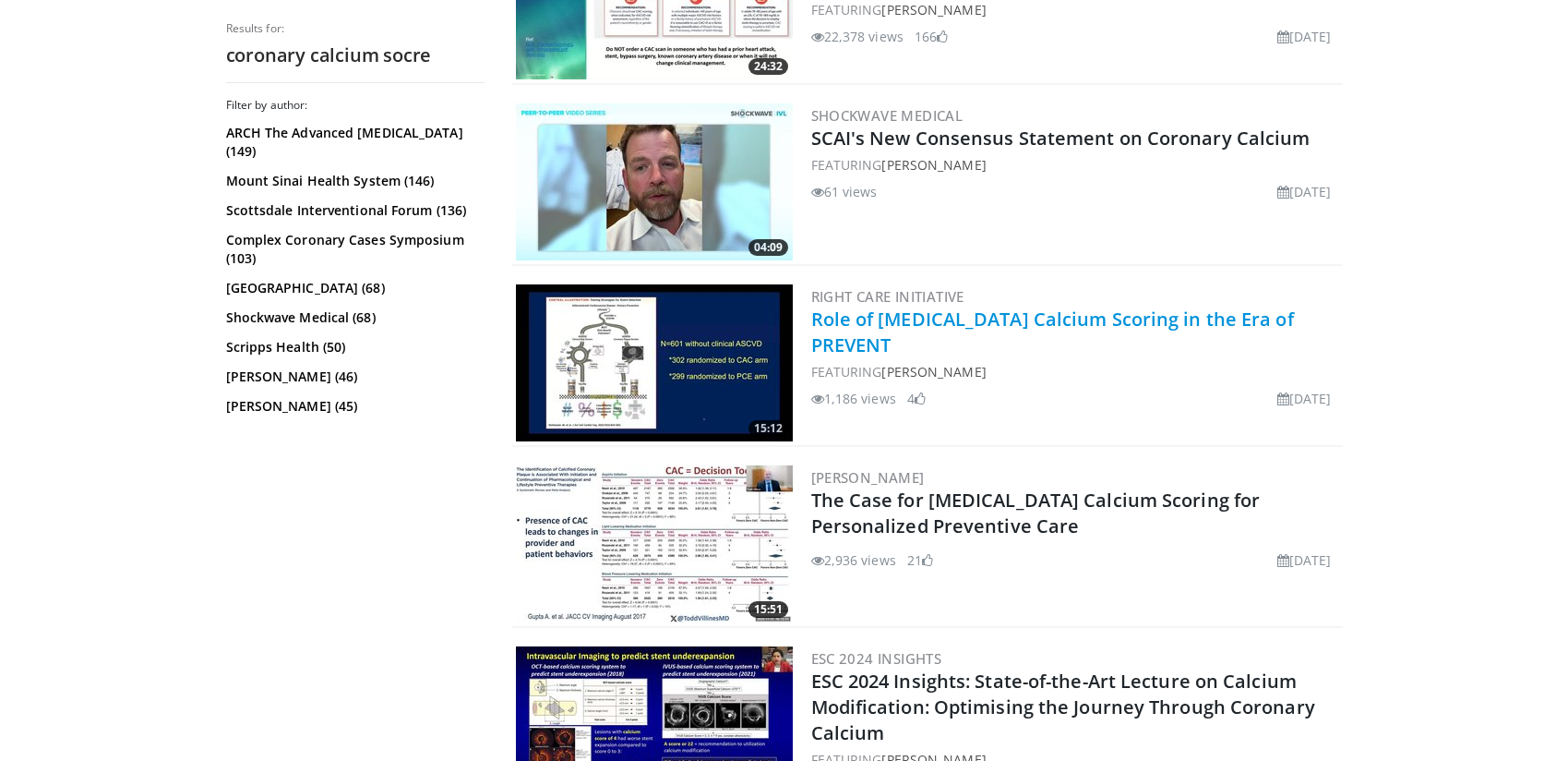
scroll to position [2308, 0]
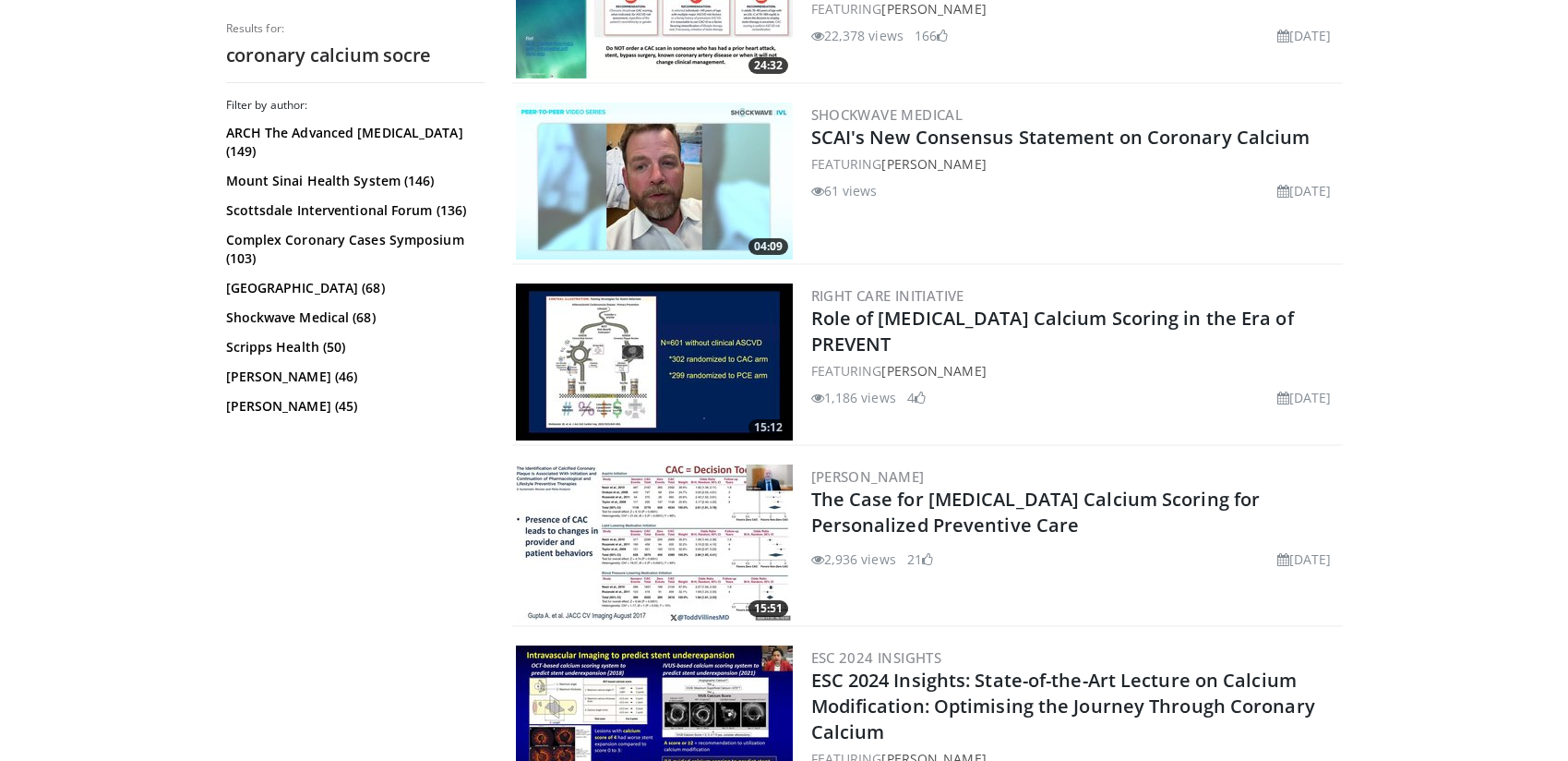
drag, startPoint x: 1041, startPoint y: 403, endPoint x: 987, endPoint y: 402, distance: 54.0
click at [987, 402] on div "Right Care Initiative Role of Coronary Artery Calcium Scoring in the Era of PRE…" at bounding box center [1074, 362] width 528 height 157
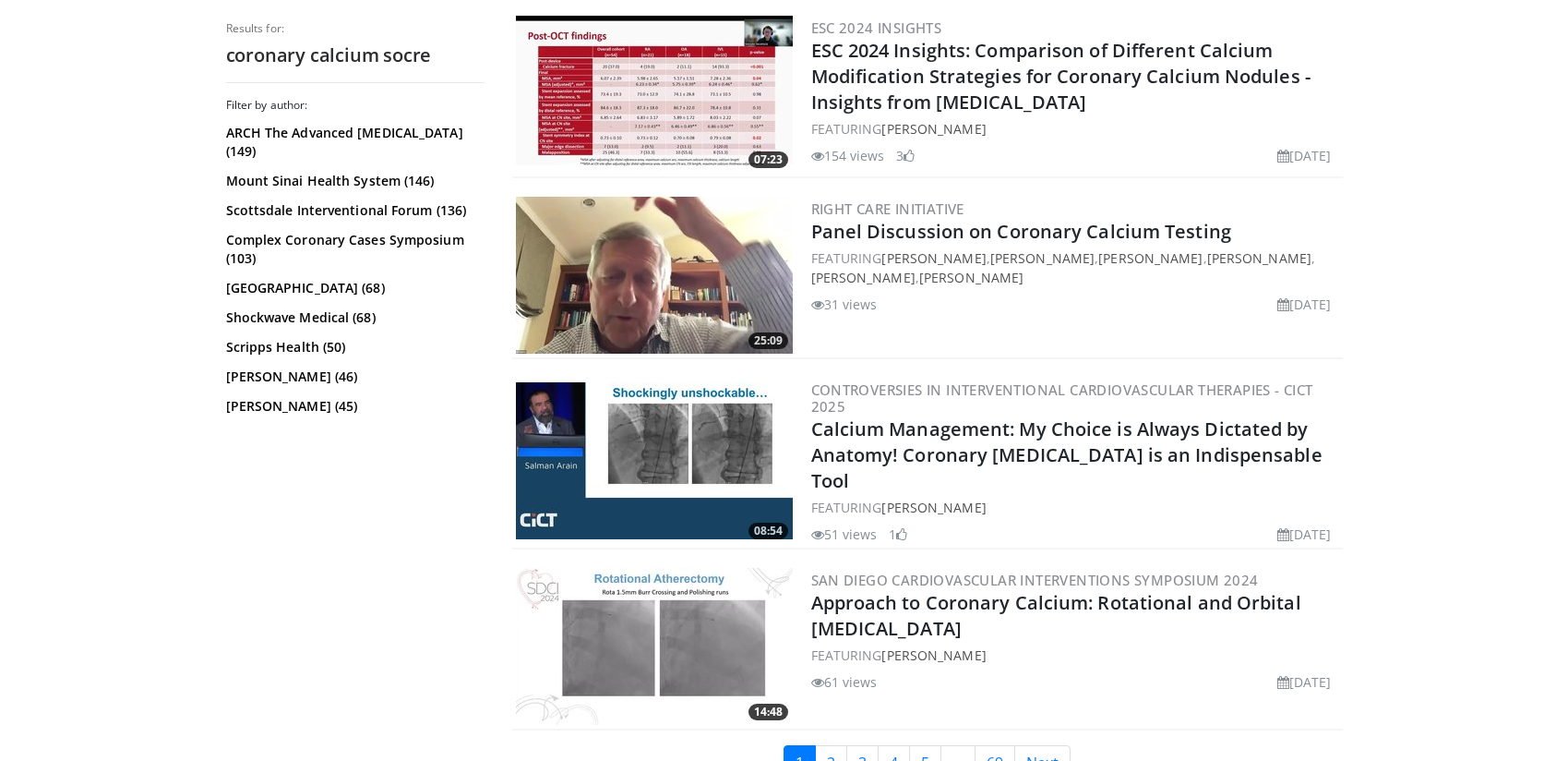
scroll to position [4246, 0]
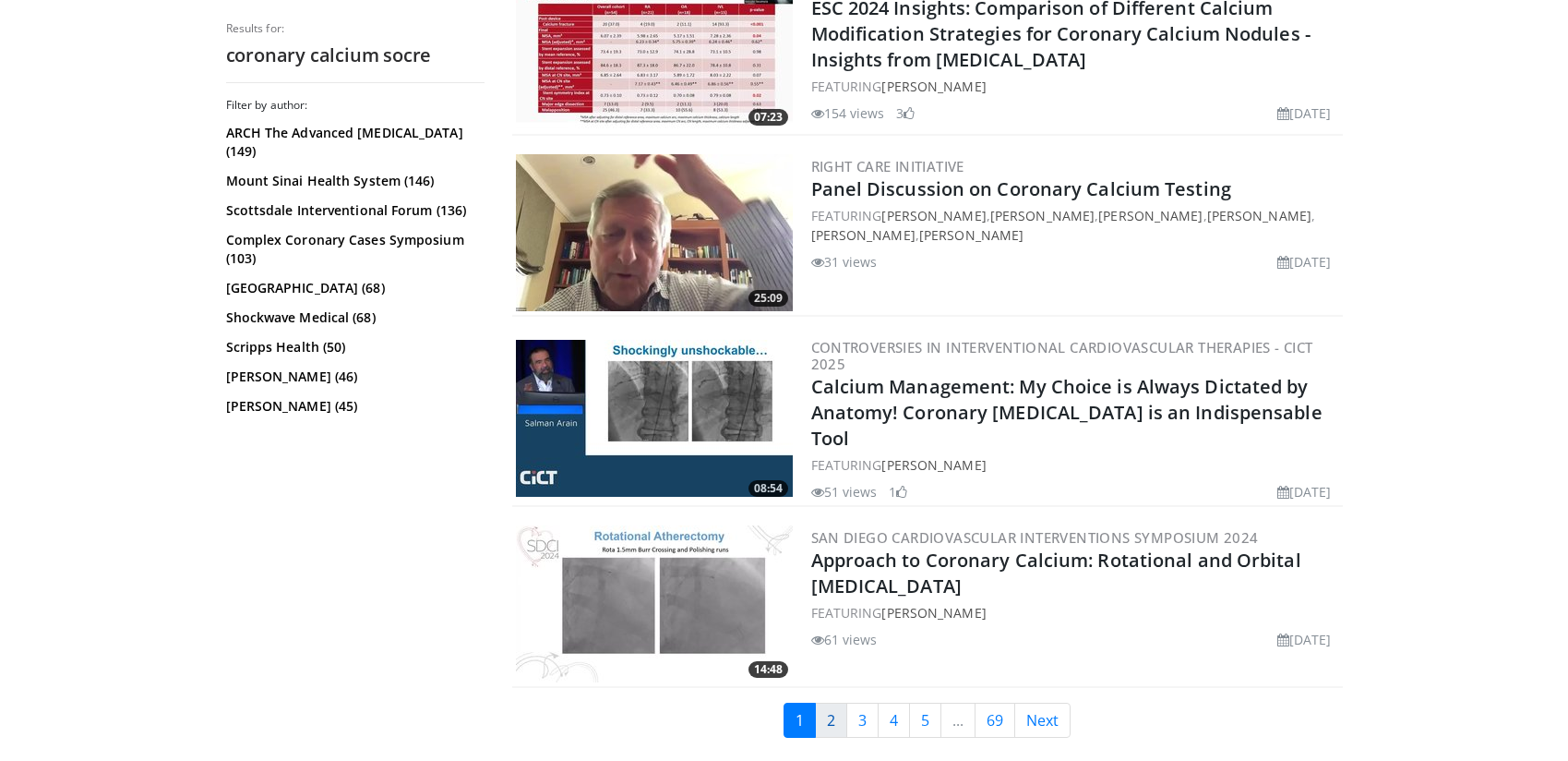
click at [822, 702] on link "2" at bounding box center [831, 720] width 32 height 35
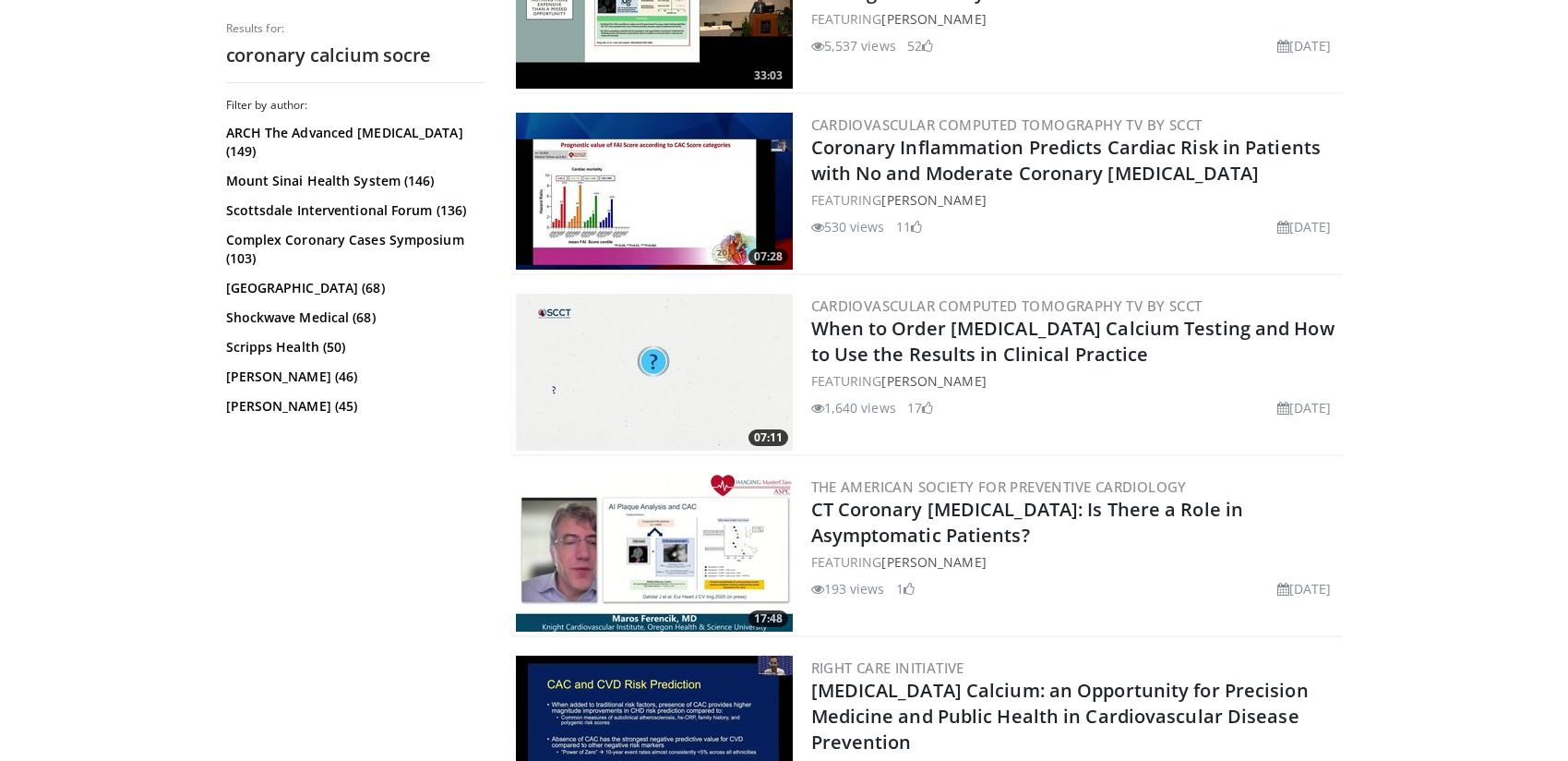
scroll to position [646, 0]
